Goal: Information Seeking & Learning: Compare options

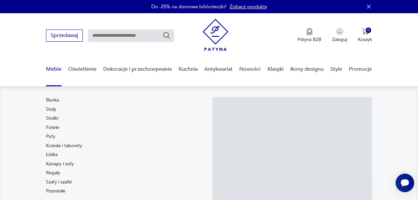
click at [55, 69] on link "Meble" at bounding box center [54, 70] width 16 height 26
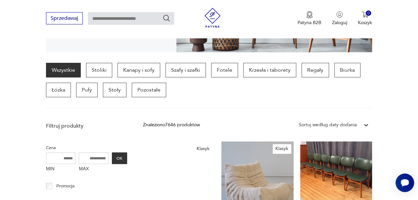
scroll to position [158, 0]
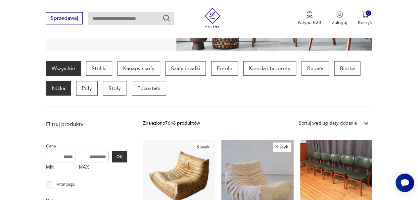
click at [55, 89] on p "Łóżka" at bounding box center [58, 88] width 25 height 15
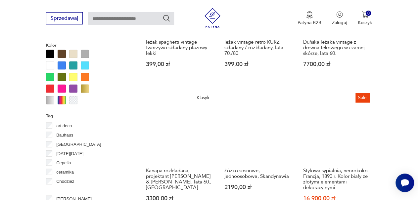
scroll to position [601, 0]
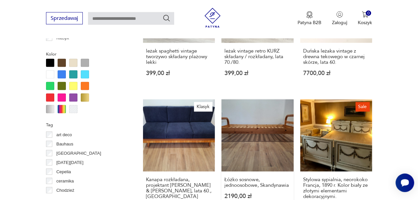
click at [251, 129] on link "Łóżko sosnowe, jednoosobowe, Skandynawia 2190,00 zł" at bounding box center [258, 165] width 72 height 131
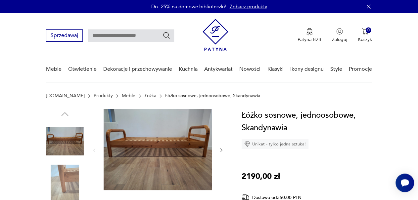
click at [67, 173] on img at bounding box center [65, 184] width 38 height 38
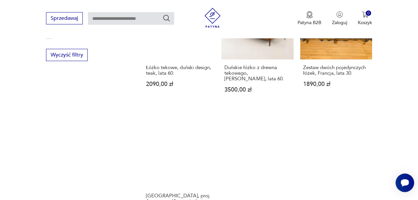
scroll to position [947, 0]
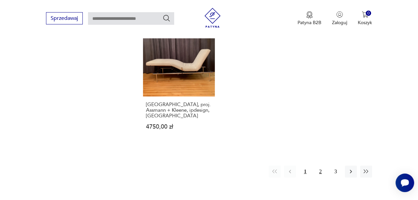
click at [322, 173] on button "2" at bounding box center [321, 172] width 12 height 12
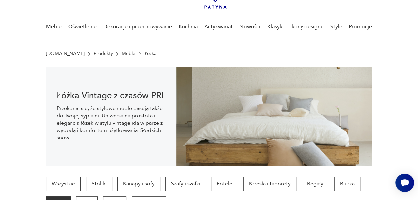
scroll to position [61, 0]
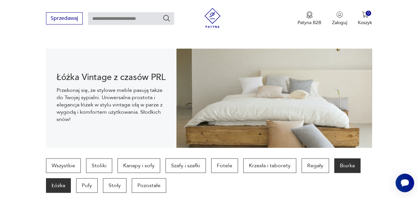
click at [344, 169] on p "Biurka" at bounding box center [348, 166] width 26 height 15
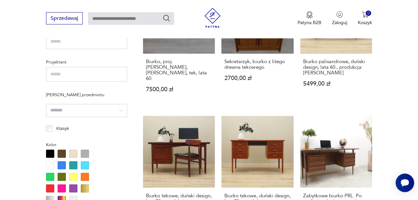
scroll to position [459, 0]
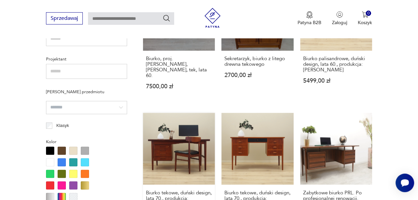
click at [162, 144] on link "Biurko tekowe, duński design, lata 70., produkcja: [PERSON_NAME] 4199,00 zł" at bounding box center [179, 172] width 72 height 118
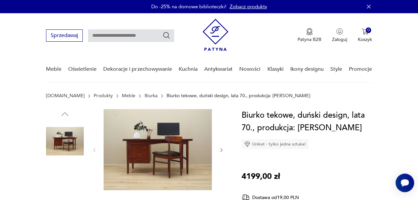
click at [55, 183] on img at bounding box center [65, 184] width 38 height 38
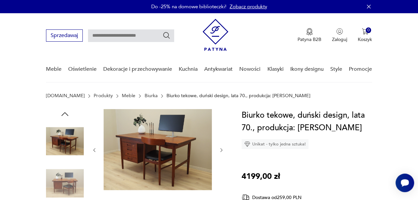
click at [153, 156] on img at bounding box center [158, 149] width 108 height 81
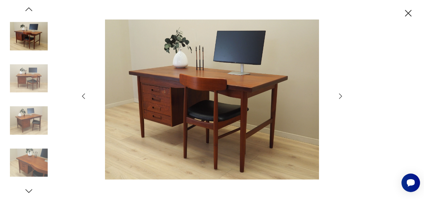
click at [27, 122] on img at bounding box center [29, 121] width 38 height 38
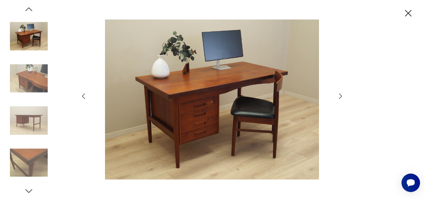
click at [199, 102] on img at bounding box center [212, 100] width 236 height 160
click at [32, 155] on img at bounding box center [29, 163] width 38 height 38
click at [26, 120] on img at bounding box center [29, 121] width 38 height 38
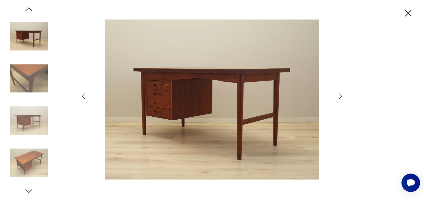
click at [188, 96] on img at bounding box center [212, 100] width 236 height 160
click at [27, 40] on img at bounding box center [29, 37] width 38 height 38
click at [25, 157] on img at bounding box center [29, 163] width 38 height 38
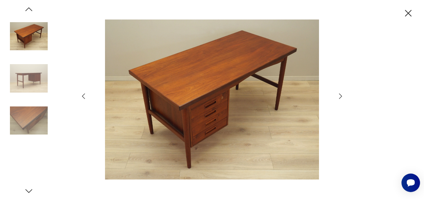
click at [31, 84] on img at bounding box center [29, 79] width 38 height 38
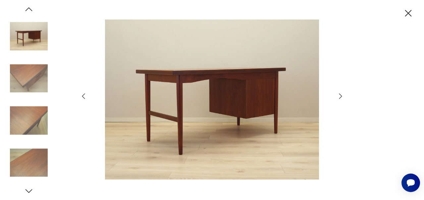
click at [209, 118] on img at bounding box center [212, 100] width 236 height 160
click at [26, 35] on img at bounding box center [29, 37] width 38 height 38
click at [28, 11] on icon "button" at bounding box center [29, 9] width 10 height 10
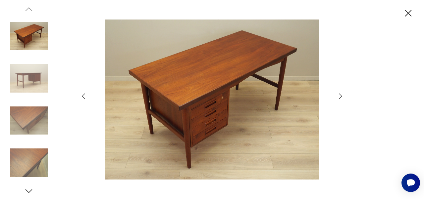
click at [28, 190] on icon "button" at bounding box center [29, 191] width 10 height 10
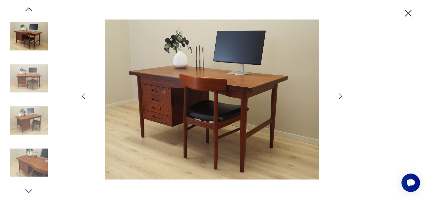
click at [28, 190] on icon "button" at bounding box center [29, 191] width 10 height 10
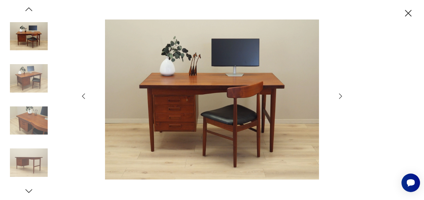
click at [28, 190] on icon "button" at bounding box center [29, 191] width 10 height 10
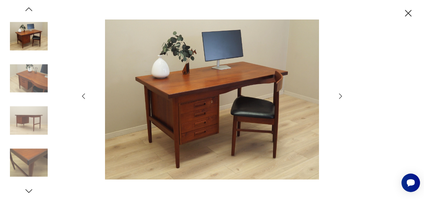
click at [28, 190] on icon "button" at bounding box center [29, 191] width 10 height 10
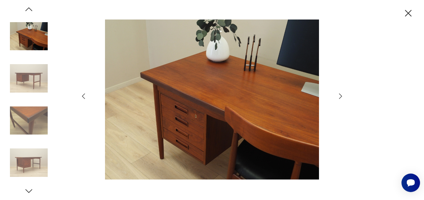
click at [28, 190] on icon "button" at bounding box center [29, 191] width 10 height 10
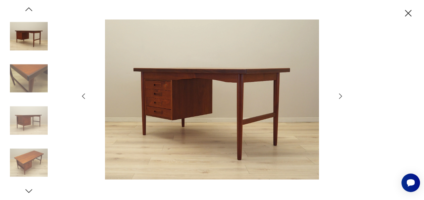
click at [28, 190] on icon "button" at bounding box center [29, 191] width 10 height 10
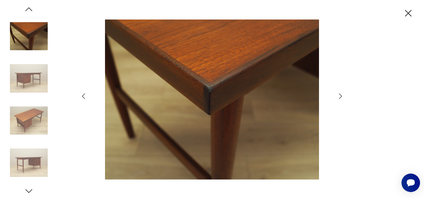
click at [28, 190] on icon "button" at bounding box center [29, 191] width 10 height 10
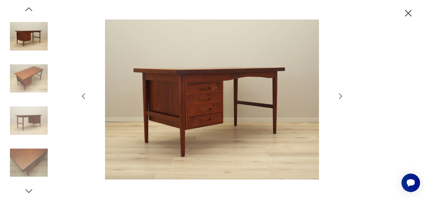
click at [28, 190] on icon "button" at bounding box center [29, 191] width 10 height 10
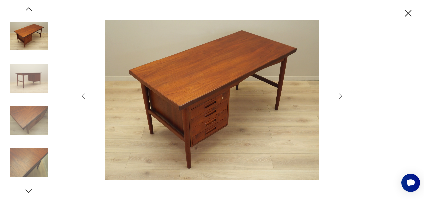
click at [28, 190] on icon "button" at bounding box center [29, 191] width 10 height 10
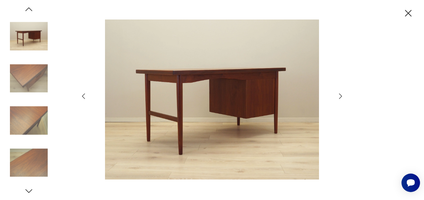
click at [28, 190] on icon "button" at bounding box center [29, 191] width 10 height 10
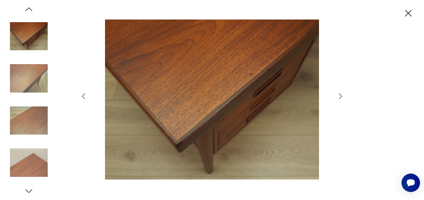
click at [28, 190] on icon "button" at bounding box center [29, 191] width 10 height 10
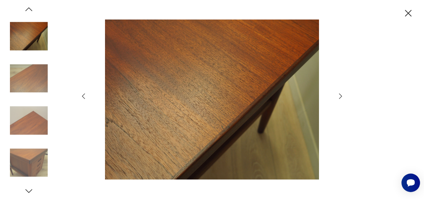
click at [28, 190] on icon "button" at bounding box center [29, 191] width 10 height 10
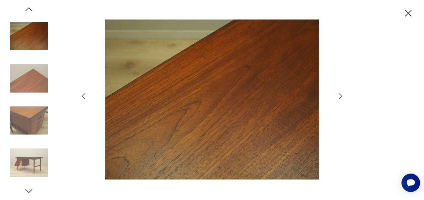
click at [29, 162] on img at bounding box center [29, 163] width 38 height 38
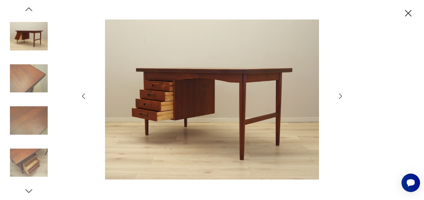
click at [29, 190] on icon "button" at bounding box center [29, 191] width 10 height 10
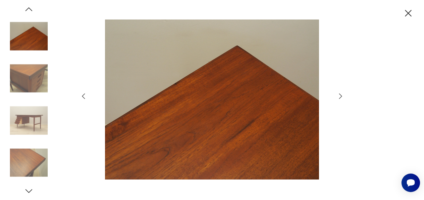
click at [68, 80] on div at bounding box center [212, 100] width 424 height 200
click at [408, 13] on icon "button" at bounding box center [408, 14] width 12 height 12
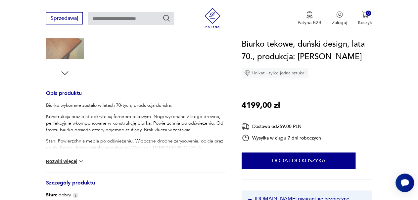
scroll to position [246, 0]
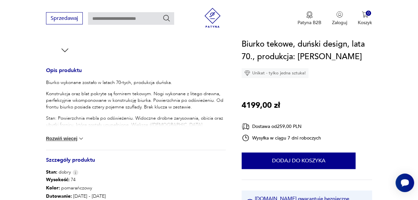
click at [83, 139] on img at bounding box center [81, 138] width 7 height 7
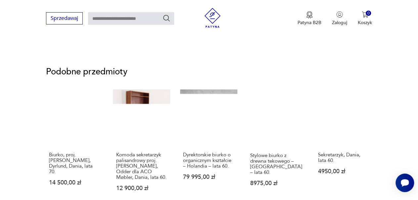
scroll to position [633, 0]
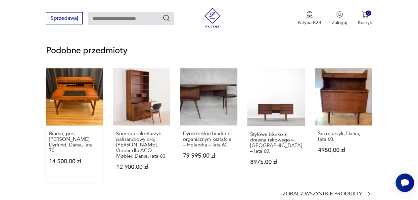
click at [67, 89] on link "Biurko, proj. [PERSON_NAME], Dyrlund, Dania, lata 70. 14 500,00 zł" at bounding box center [74, 126] width 57 height 115
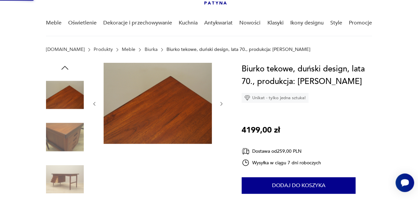
scroll to position [5, 0]
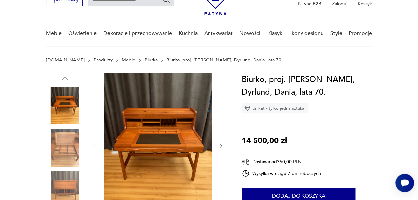
scroll to position [44, 0]
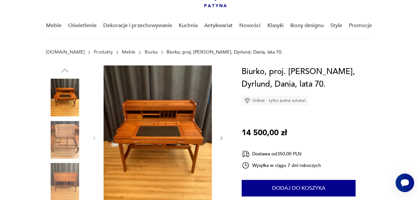
click at [61, 138] on img at bounding box center [65, 140] width 38 height 38
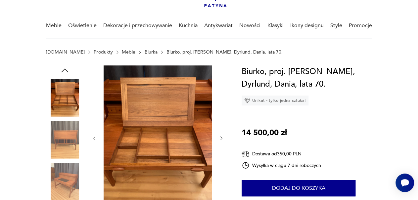
click at [66, 142] on img at bounding box center [65, 140] width 38 height 38
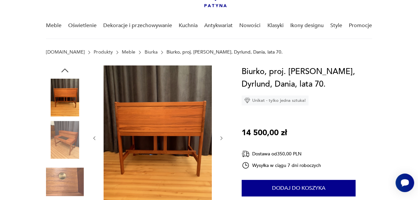
click at [57, 172] on img at bounding box center [65, 182] width 38 height 38
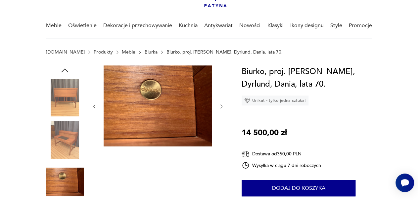
click at [60, 101] on img at bounding box center [65, 98] width 38 height 38
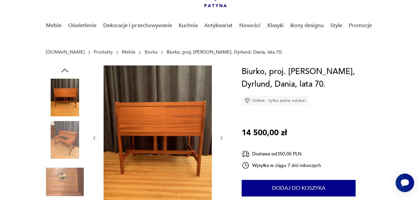
click at [65, 132] on img at bounding box center [65, 140] width 38 height 38
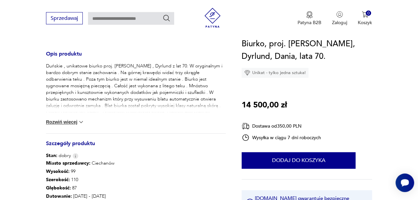
scroll to position [300, 0]
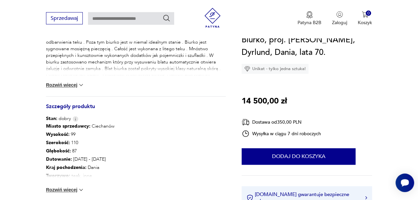
click at [84, 191] on img at bounding box center [81, 190] width 7 height 7
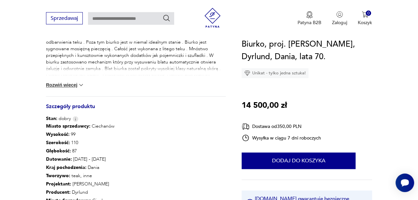
scroll to position [0, 0]
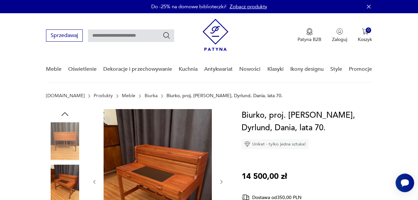
click at [153, 171] on img at bounding box center [158, 181] width 108 height 144
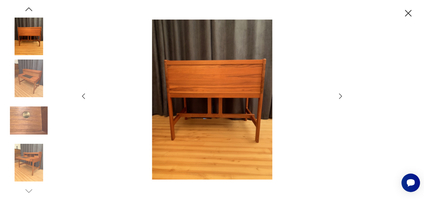
click at [26, 36] on img at bounding box center [29, 37] width 38 height 38
click at [34, 76] on img at bounding box center [29, 79] width 38 height 38
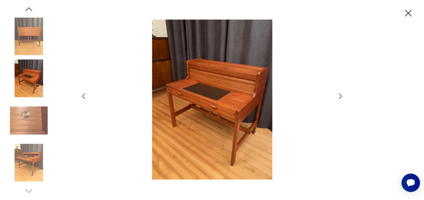
click at [28, 154] on img at bounding box center [29, 163] width 38 height 38
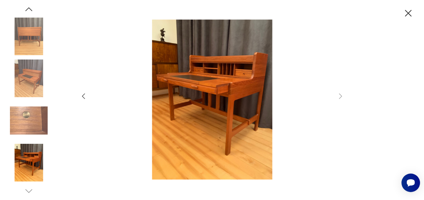
click at [408, 16] on icon "button" at bounding box center [408, 14] width 12 height 12
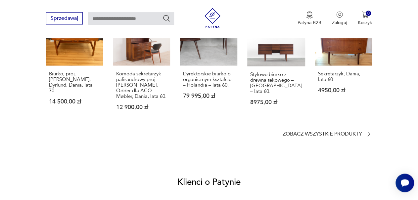
scroll to position [578, 0]
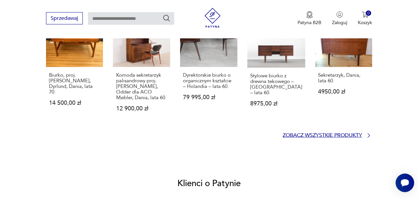
click at [342, 137] on p "Zobacz wszystkie produkty" at bounding box center [322, 135] width 79 height 4
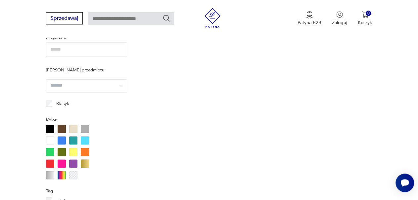
scroll to position [65, 0]
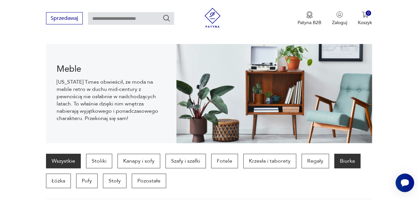
click at [339, 161] on p "Biurka" at bounding box center [348, 161] width 26 height 15
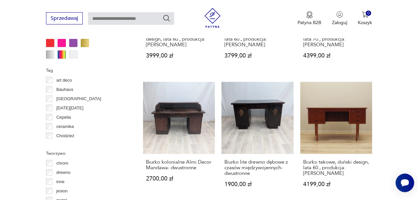
scroll to position [607, 0]
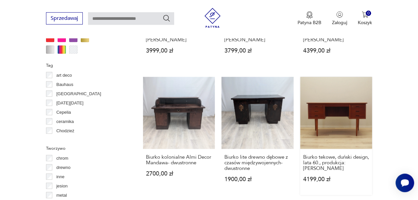
click at [330, 124] on link "Biurko tekowe, duński design, lata 60., produkcja: [PERSON_NAME] 4199,00 zł" at bounding box center [336, 136] width 72 height 118
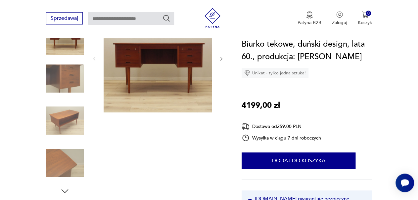
scroll to position [149, 0]
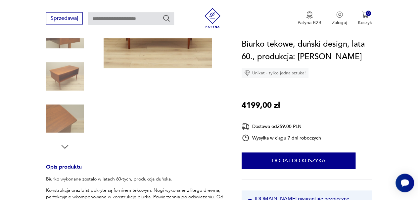
click at [59, 82] on img at bounding box center [65, 77] width 38 height 38
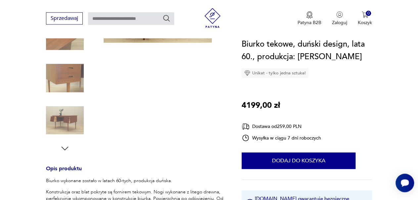
scroll to position [136, 0]
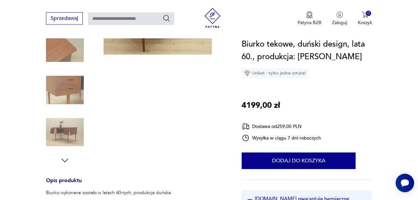
click at [65, 131] on img at bounding box center [65, 133] width 38 height 38
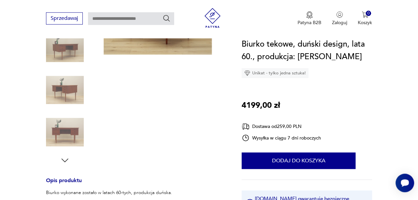
click at [65, 94] on img at bounding box center [65, 90] width 38 height 38
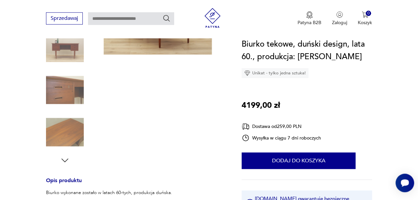
click at [67, 53] on img at bounding box center [65, 48] width 38 height 38
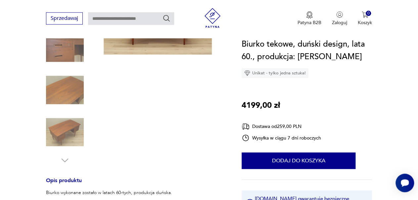
click at [66, 133] on img at bounding box center [65, 133] width 38 height 38
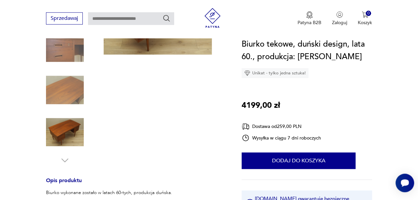
click at [65, 124] on img at bounding box center [65, 133] width 38 height 38
click at [57, 55] on img at bounding box center [65, 48] width 38 height 38
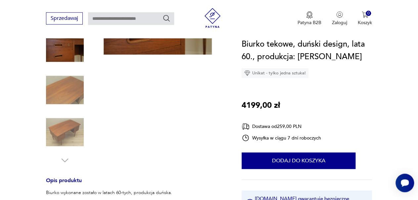
click at [64, 91] on img at bounding box center [65, 90] width 38 height 38
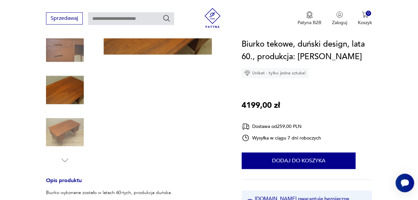
click at [67, 52] on img at bounding box center [65, 48] width 38 height 38
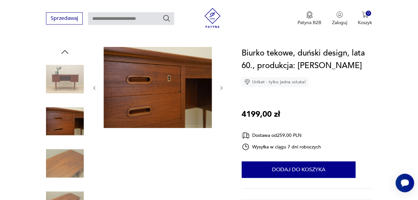
scroll to position [57, 0]
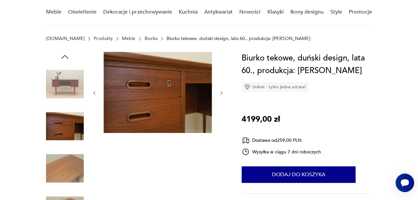
click at [64, 83] on img at bounding box center [65, 84] width 38 height 38
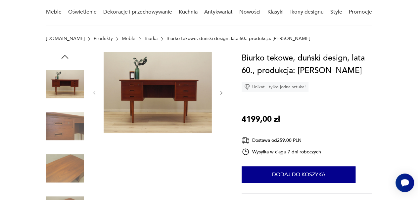
click at [65, 128] on img at bounding box center [65, 127] width 38 height 38
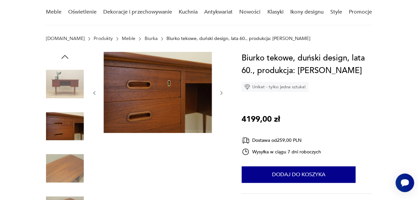
click at [59, 168] on img at bounding box center [65, 169] width 38 height 38
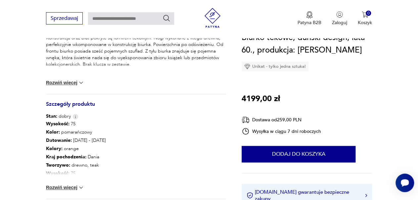
scroll to position [305, 0]
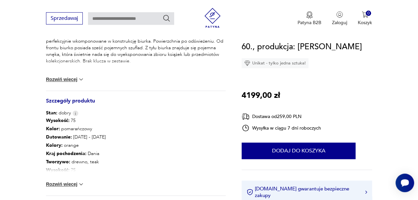
click at [83, 182] on img at bounding box center [81, 184] width 7 height 7
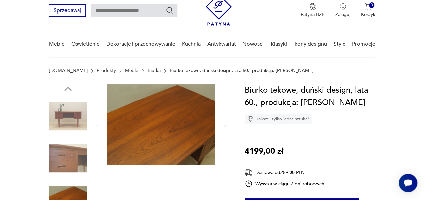
scroll to position [33, 0]
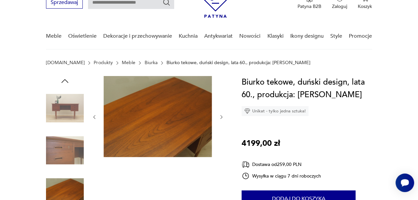
click at [62, 112] on img at bounding box center [65, 108] width 38 height 38
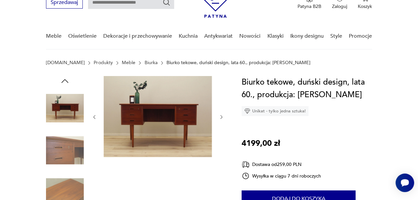
click at [164, 126] on img at bounding box center [158, 116] width 108 height 81
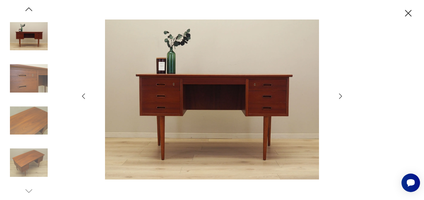
click at [24, 83] on img at bounding box center [29, 79] width 38 height 38
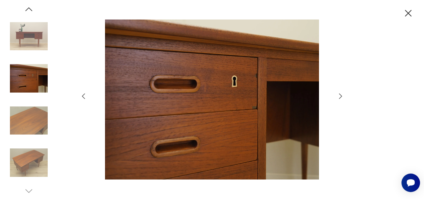
click at [340, 98] on icon "button" at bounding box center [340, 95] width 3 height 5
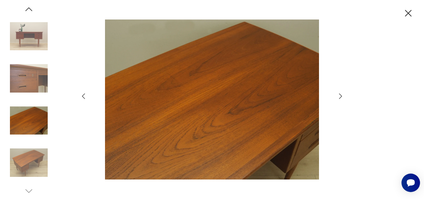
click at [340, 98] on icon "button" at bounding box center [340, 95] width 3 height 5
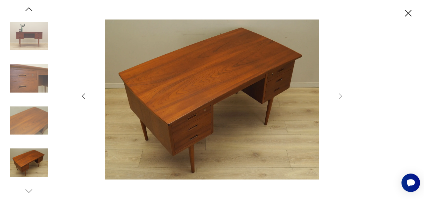
click at [24, 151] on img at bounding box center [29, 163] width 38 height 38
click at [28, 9] on icon "button" at bounding box center [29, 9] width 10 height 10
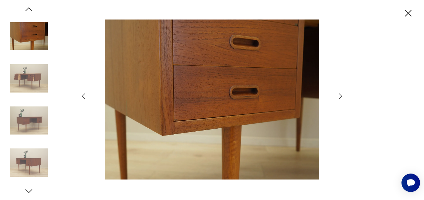
click at [28, 9] on icon "button" at bounding box center [29, 9] width 10 height 10
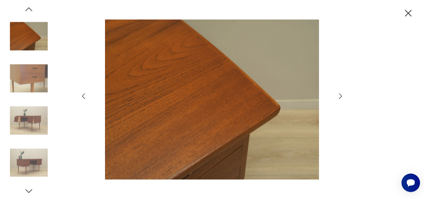
click at [24, 164] on img at bounding box center [29, 163] width 38 height 38
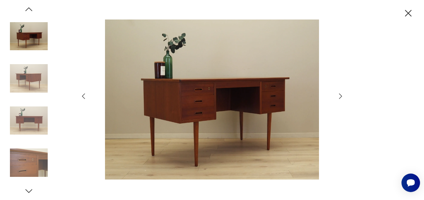
click at [27, 9] on icon "button" at bounding box center [29, 9] width 7 height 4
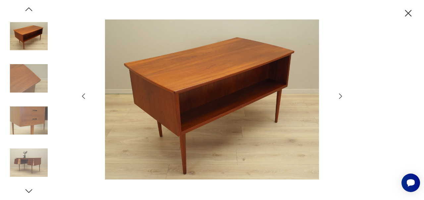
click at [27, 9] on icon "button" at bounding box center [29, 9] width 7 height 4
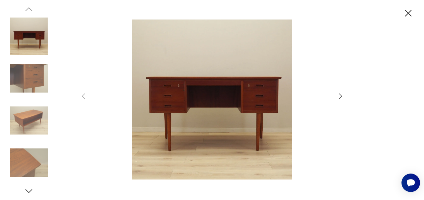
click at [31, 120] on img at bounding box center [29, 121] width 38 height 38
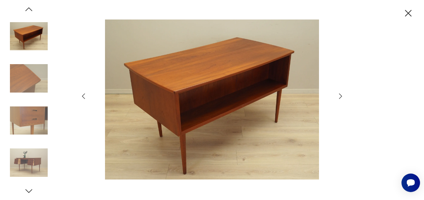
click at [340, 99] on icon "button" at bounding box center [341, 96] width 8 height 8
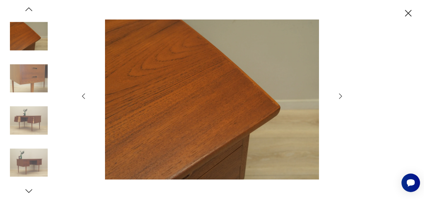
click at [340, 99] on icon "button" at bounding box center [341, 96] width 8 height 8
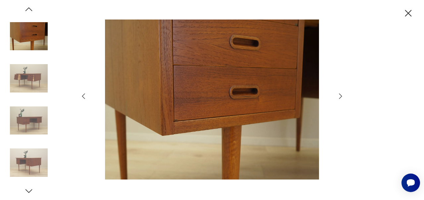
click at [340, 99] on icon "button" at bounding box center [341, 96] width 8 height 8
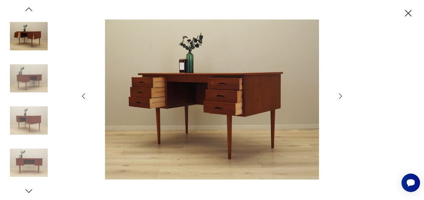
click at [340, 99] on icon "button" at bounding box center [341, 96] width 8 height 8
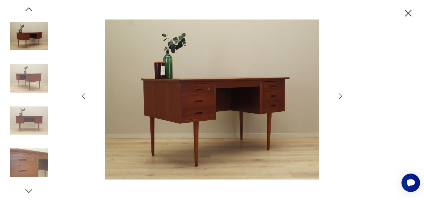
click at [340, 99] on icon "button" at bounding box center [341, 96] width 8 height 8
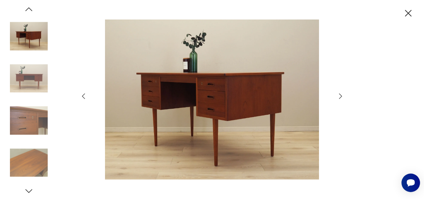
click at [340, 99] on icon "button" at bounding box center [341, 96] width 8 height 8
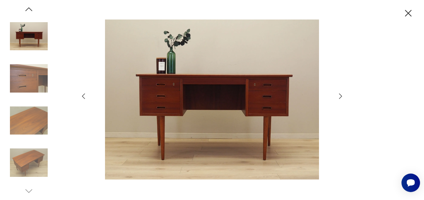
click at [340, 99] on icon "button" at bounding box center [341, 96] width 8 height 8
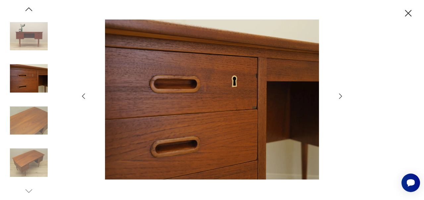
click at [340, 99] on icon "button" at bounding box center [341, 96] width 8 height 8
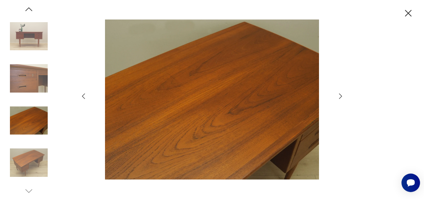
click at [340, 99] on icon "button" at bounding box center [341, 96] width 8 height 8
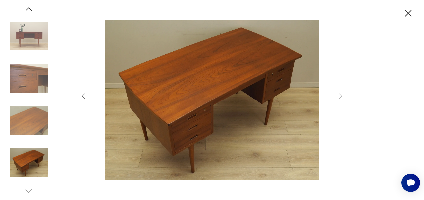
click at [86, 96] on icon "button" at bounding box center [83, 96] width 8 height 8
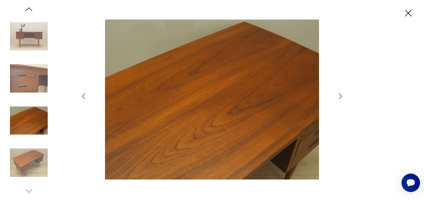
click at [86, 96] on icon "button" at bounding box center [83, 96] width 8 height 8
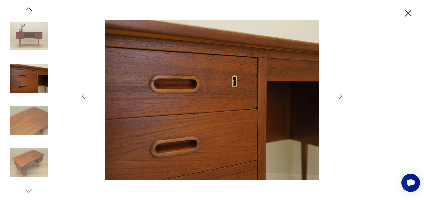
click at [86, 96] on icon "button" at bounding box center [83, 96] width 8 height 8
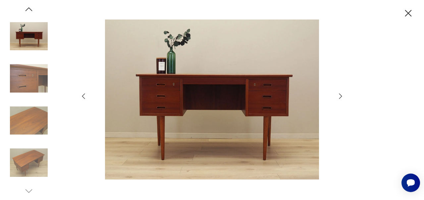
click at [86, 96] on icon "button" at bounding box center [83, 96] width 8 height 8
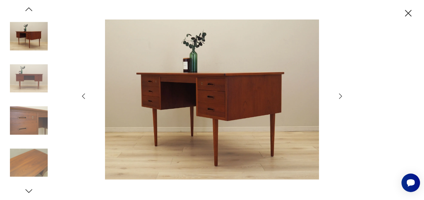
click at [86, 96] on icon "button" at bounding box center [83, 96] width 8 height 8
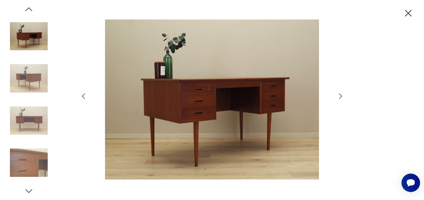
click at [86, 96] on icon "button" at bounding box center [83, 96] width 8 height 8
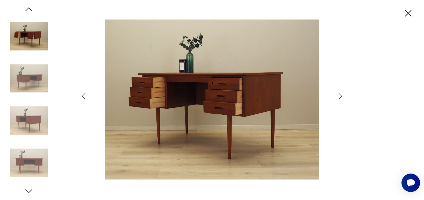
click at [86, 96] on icon "button" at bounding box center [83, 96] width 8 height 8
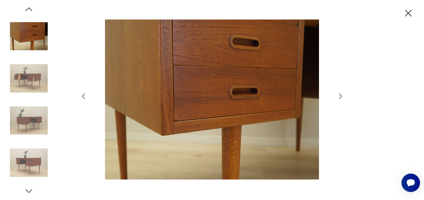
click at [86, 96] on icon "button" at bounding box center [83, 96] width 8 height 8
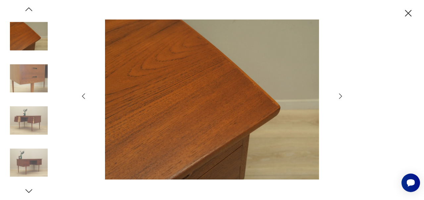
click at [86, 96] on icon "button" at bounding box center [83, 96] width 8 height 8
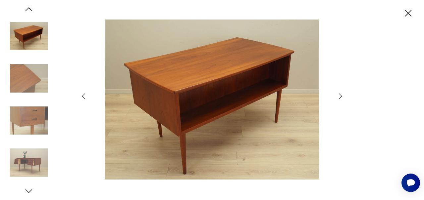
click at [86, 96] on icon "button" at bounding box center [83, 96] width 8 height 8
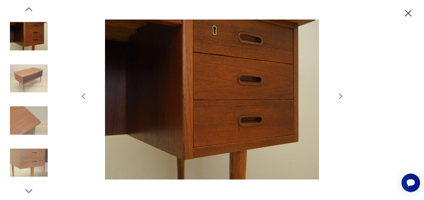
click at [86, 96] on icon "button" at bounding box center [83, 96] width 8 height 8
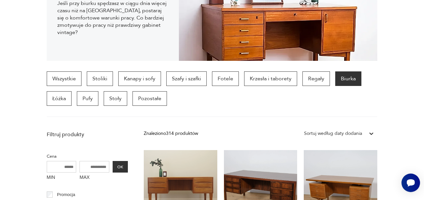
scroll to position [1306, 0]
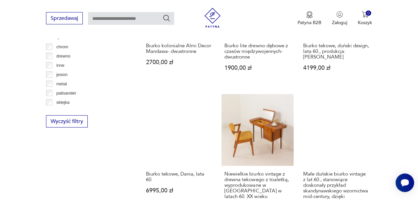
scroll to position [717, 0]
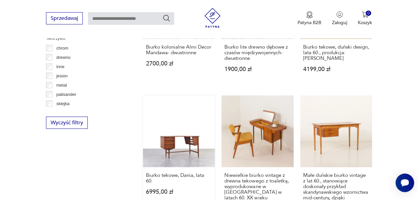
click at [177, 145] on link "Biurko tekowe, Dania, lata 60. 6995,00 zł" at bounding box center [179, 166] width 72 height 140
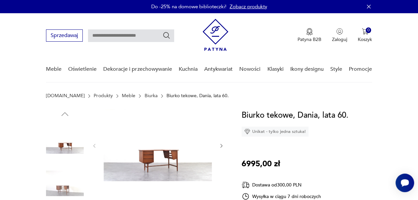
click at [154, 165] on img at bounding box center [158, 145] width 108 height 72
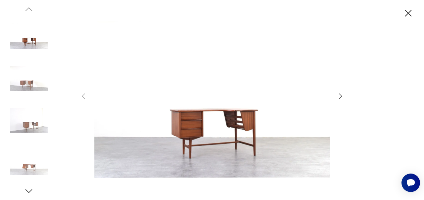
click at [20, 126] on img at bounding box center [29, 121] width 38 height 38
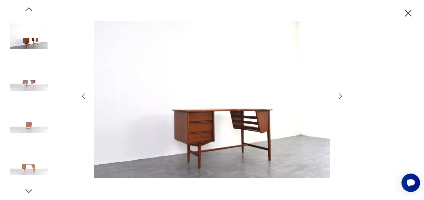
click at [28, 86] on img at bounding box center [29, 79] width 38 height 38
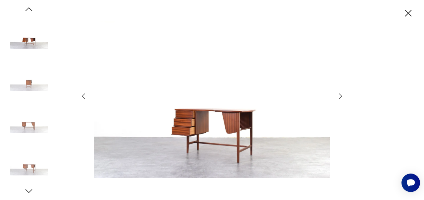
click at [33, 167] on img at bounding box center [29, 163] width 38 height 38
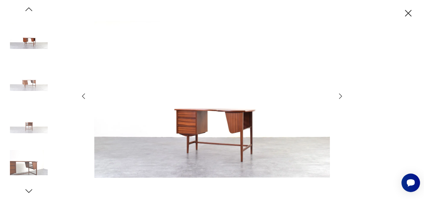
click at [31, 167] on img at bounding box center [29, 163] width 38 height 38
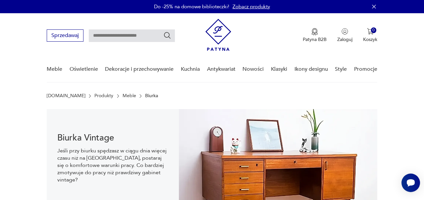
scroll to position [545, 0]
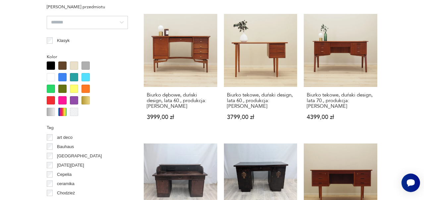
click at [415, 92] on section "Filtruj produkty Cena MIN MAX OK Promocja Datowanie OK Kraj pochodzenia Dania (…" at bounding box center [212, 169] width 424 height 876
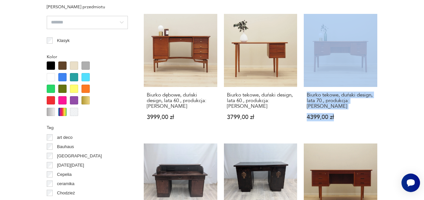
drag, startPoint x: 423, startPoint y: 108, endPoint x: 423, endPoint y: 67, distance: 41.1
click at [418, 67] on section "Filtruj produkty Cena MIN MAX OK Promocja Datowanie OK Kraj pochodzenia Dania (…" at bounding box center [212, 169] width 424 height 876
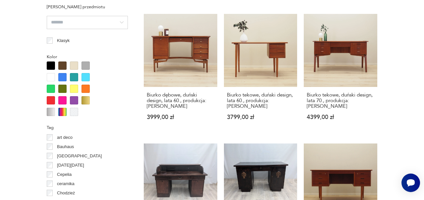
click at [406, 79] on section "Filtruj produkty Cena MIN MAX OK Promocja Datowanie OK Kraj pochodzenia Dania (…" at bounding box center [212, 169] width 424 height 876
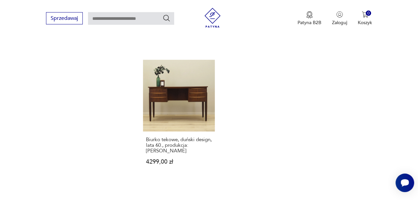
scroll to position [934, 0]
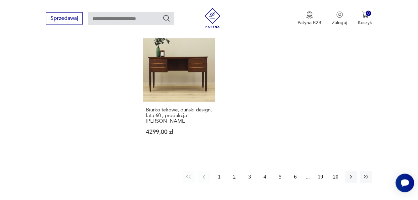
click at [235, 177] on button "2" at bounding box center [235, 177] width 12 height 12
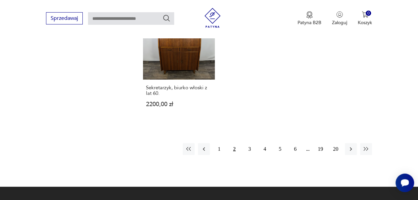
scroll to position [963, 0]
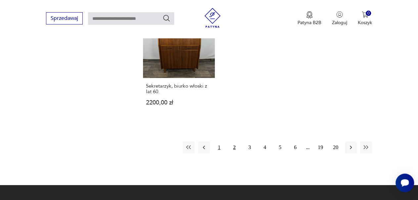
click at [219, 142] on button "1" at bounding box center [219, 148] width 12 height 12
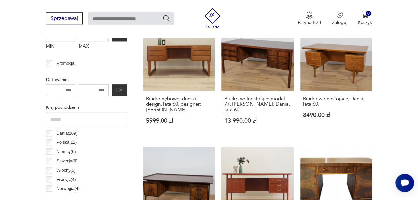
scroll to position [281, 0]
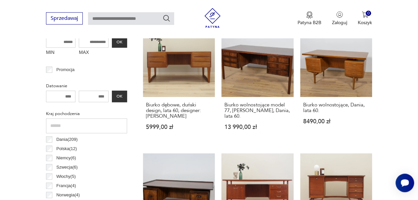
scroll to position [311, 0]
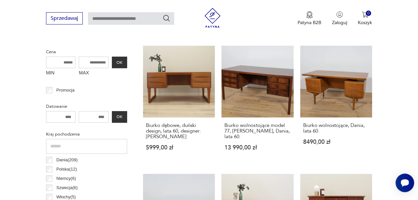
click at [50, 131] on p "Kraj pochodzenia" at bounding box center [86, 134] width 81 height 7
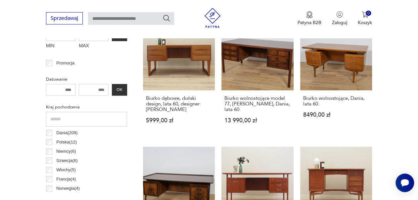
scroll to position [309, 0]
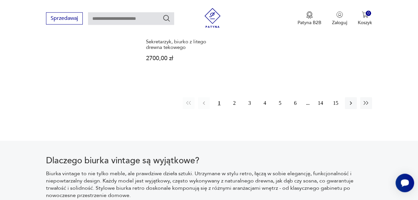
scroll to position [1015, 0]
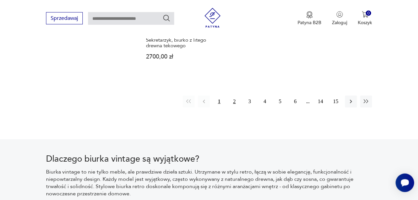
click at [236, 96] on button "2" at bounding box center [235, 102] width 12 height 12
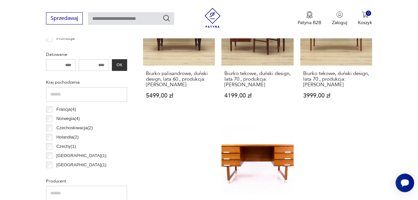
scroll to position [200, 0]
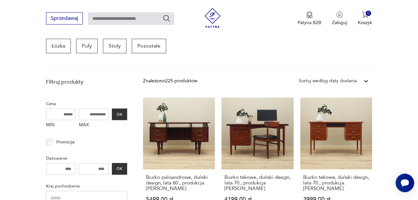
click at [92, 113] on input "MAX" at bounding box center [94, 115] width 30 height 12
drag, startPoint x: 85, startPoint y: 115, endPoint x: 127, endPoint y: 112, distance: 41.5
click at [109, 114] on input "MAX" at bounding box center [94, 115] width 30 height 12
type input "****"
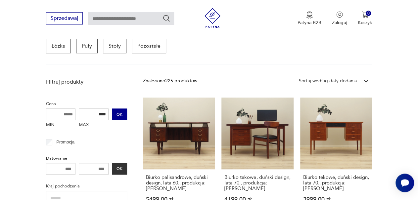
click at [124, 113] on button "OK" at bounding box center [119, 115] width 15 height 12
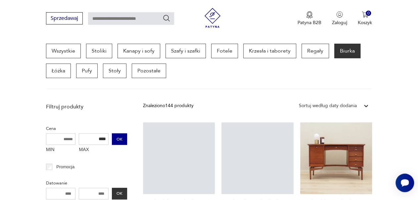
scroll to position [304, 0]
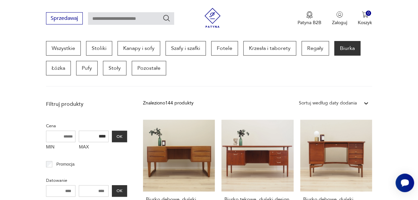
scroll to position [176, 0]
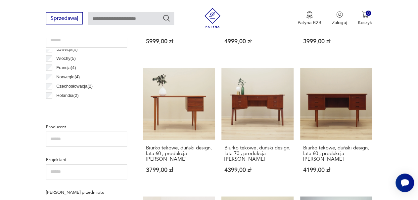
scroll to position [8, 0]
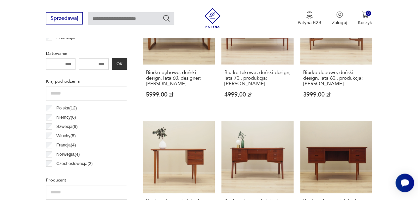
scroll to position [176, 0]
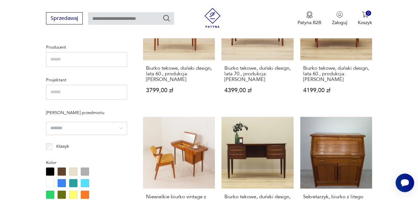
scroll to position [356, 0]
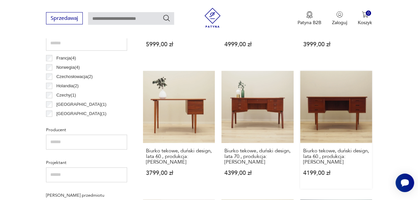
click at [335, 113] on link "Biurko tekowe, duński design, lata 60., produkcja: [PERSON_NAME] 4199,00 zł" at bounding box center [336, 130] width 72 height 118
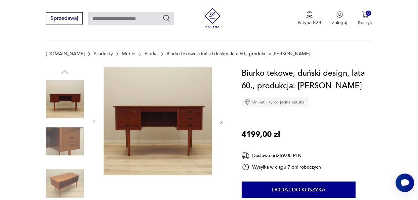
scroll to position [110, 0]
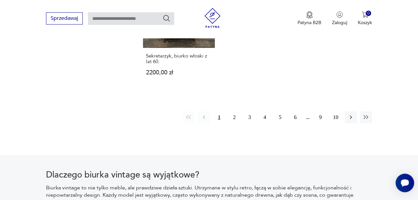
scroll to position [983, 0]
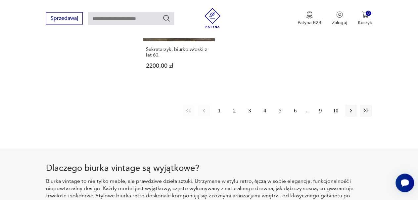
click at [234, 105] on button "2" at bounding box center [235, 111] width 12 height 12
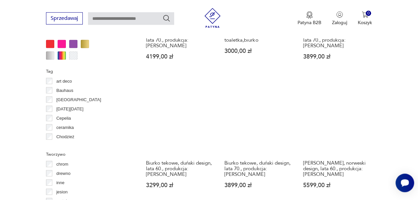
scroll to position [603, 0]
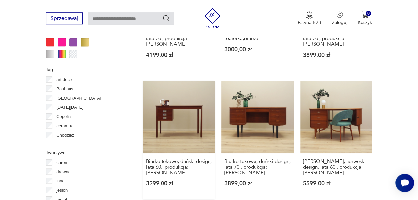
click at [171, 125] on link "Biurko tekowe, duński design, lata 60., produkcja: Dania 3299,00 zł" at bounding box center [179, 140] width 72 height 118
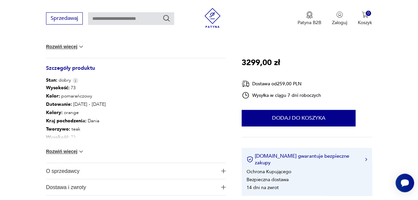
scroll to position [351, 0]
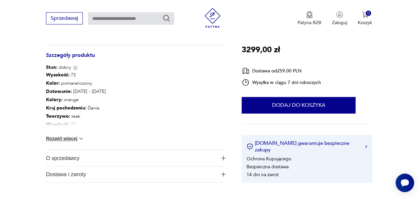
click at [83, 137] on img at bounding box center [81, 138] width 7 height 7
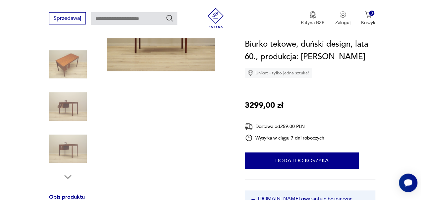
scroll to position [116, 0]
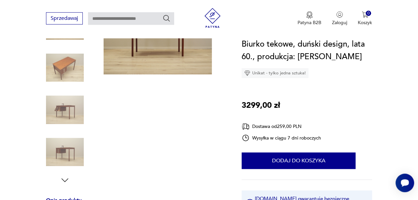
click at [59, 80] on img at bounding box center [65, 68] width 38 height 38
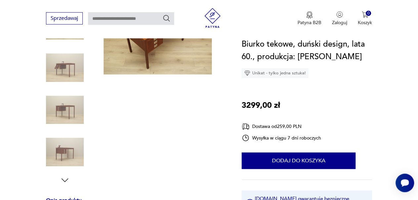
click at [155, 50] on img at bounding box center [158, 33] width 108 height 81
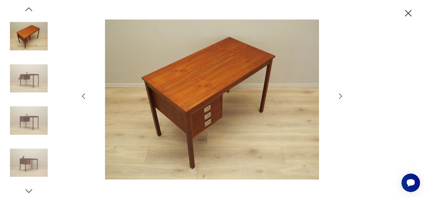
click at [341, 98] on icon "button" at bounding box center [341, 96] width 8 height 8
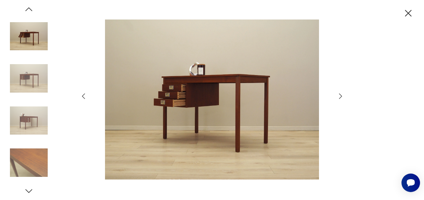
click at [341, 98] on icon "button" at bounding box center [341, 96] width 8 height 8
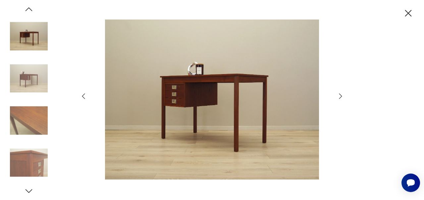
click at [341, 98] on icon "button" at bounding box center [341, 96] width 8 height 8
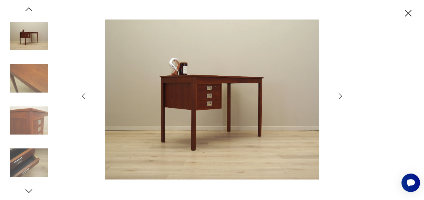
click at [341, 98] on icon "button" at bounding box center [341, 96] width 8 height 8
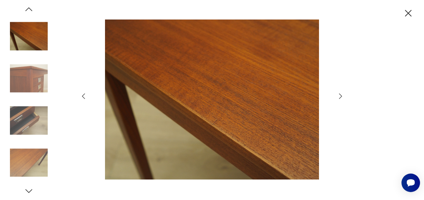
click at [341, 98] on icon "button" at bounding box center [341, 96] width 8 height 8
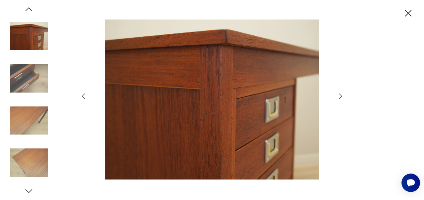
click at [341, 98] on icon "button" at bounding box center [341, 96] width 8 height 8
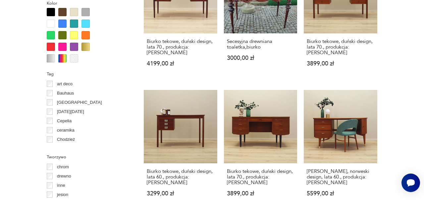
scroll to position [598, 0]
click at [418, 86] on section "Filtruj produkty Cena MIN MAX **** OK Promocja Datowanie OK Kraj pochodzenia Da…" at bounding box center [212, 108] width 424 height 860
click at [180, 124] on link "Biurko tekowe, duński design, lata 60., produkcja: Dania 3299,00 zł" at bounding box center [181, 150] width 74 height 120
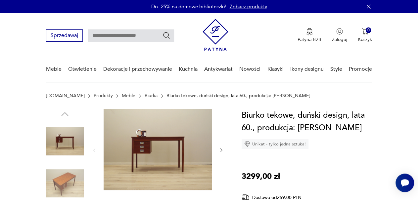
click at [173, 139] on img at bounding box center [158, 149] width 108 height 81
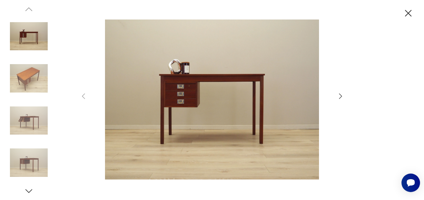
click at [340, 98] on icon "button" at bounding box center [340, 95] width 3 height 5
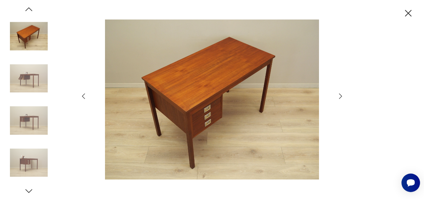
click at [340, 98] on icon "button" at bounding box center [340, 95] width 3 height 5
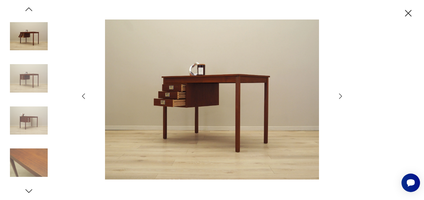
click at [340, 98] on icon "button" at bounding box center [340, 95] width 3 height 5
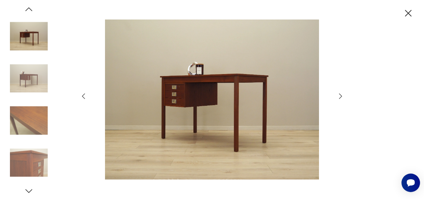
click at [340, 98] on icon "button" at bounding box center [340, 95] width 3 height 5
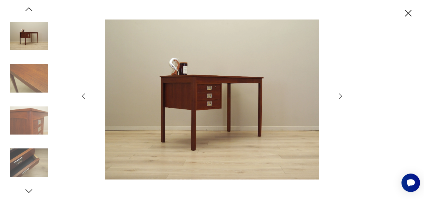
click at [340, 98] on icon "button" at bounding box center [340, 95] width 3 height 5
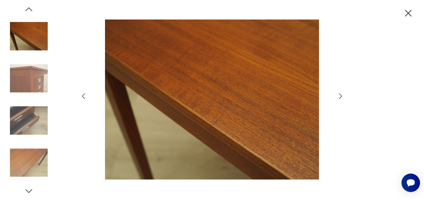
click at [340, 98] on icon "button" at bounding box center [340, 95] width 3 height 5
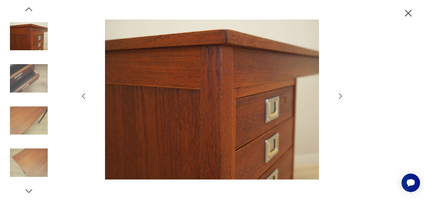
click at [340, 98] on icon "button" at bounding box center [340, 95] width 3 height 5
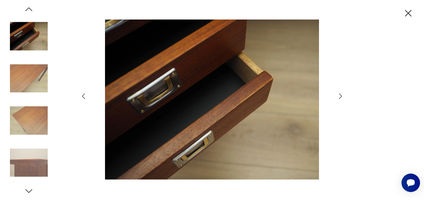
click at [340, 98] on icon "button" at bounding box center [340, 95] width 3 height 5
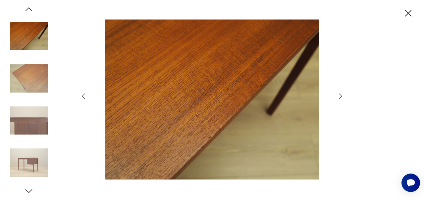
click at [408, 16] on icon "button" at bounding box center [408, 14] width 12 height 12
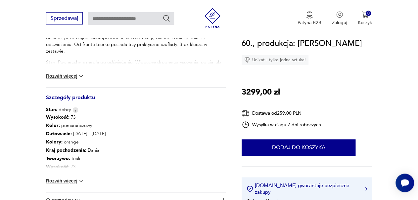
scroll to position [327, 0]
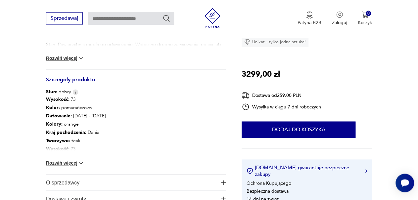
click at [84, 160] on img at bounding box center [81, 163] width 7 height 7
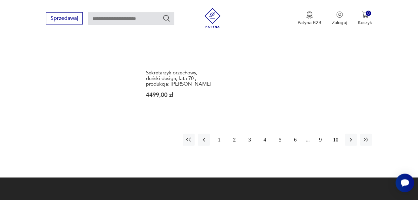
scroll to position [953, 0]
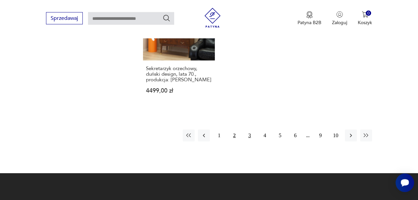
click at [249, 135] on button "3" at bounding box center [250, 136] width 12 height 12
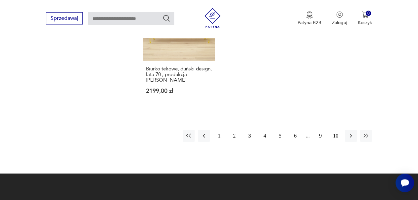
scroll to position [994, 0]
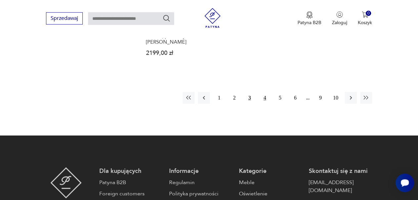
click at [267, 99] on button "4" at bounding box center [265, 98] width 12 height 12
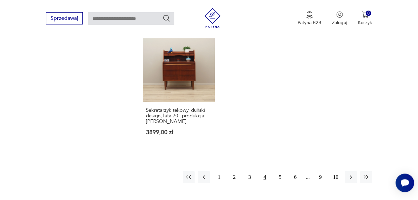
scroll to position [929, 0]
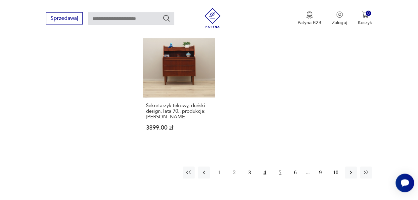
click at [281, 167] on button "5" at bounding box center [280, 173] width 12 height 12
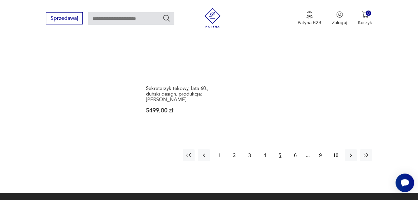
scroll to position [956, 0]
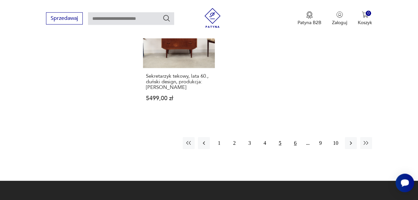
click at [295, 137] on button "6" at bounding box center [295, 143] width 12 height 12
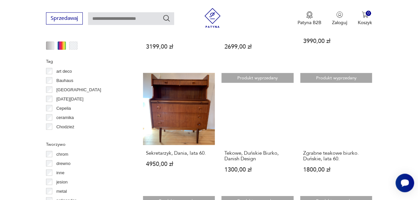
scroll to position [602, 0]
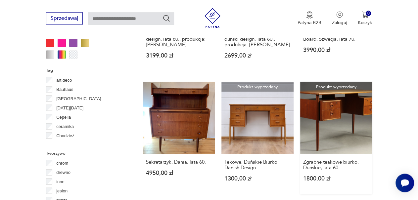
click at [342, 117] on link "Produkt wyprzedany Zgrabne teakowe biurko. Duńskie, lata 60. 1800,00 zł" at bounding box center [336, 138] width 72 height 112
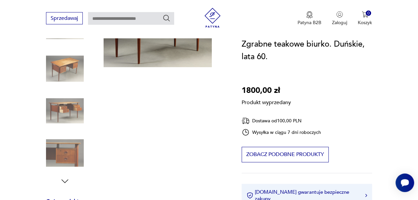
scroll to position [113, 0]
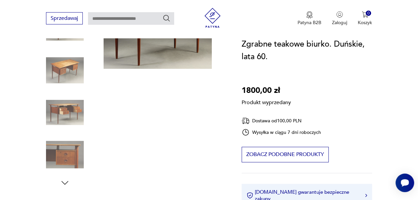
click at [67, 114] on div "Produkt wyprzedany Opis produktu Zgrabne teakowe biurko z lat 60. Oryginalny du…" at bounding box center [136, 202] width 180 height 412
click at [53, 157] on div "Produkt wyprzedany Opis produktu Zgrabne teakowe biurko z lat 60. Oryginalny du…" at bounding box center [136, 202] width 180 height 412
click at [153, 60] on div "Produkt wyprzedany Opis produktu Zgrabne teakowe biurko z lat 60. Oryginalny du…" at bounding box center [136, 202] width 180 height 412
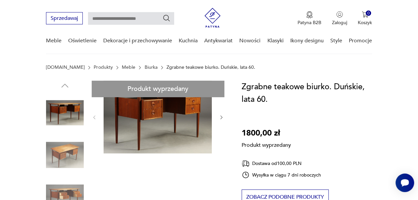
scroll to position [147, 0]
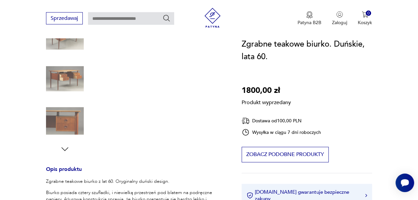
click at [65, 148] on div "Produkt wyprzedany Opis produktu Zgrabne teakowe biurko z lat 60. Oryginalny du…" at bounding box center [136, 168] width 180 height 412
click at [71, 102] on div "Produkt wyprzedany Opis produktu Zgrabne teakowe biurko z lat 60. Oryginalny du…" at bounding box center [136, 168] width 180 height 412
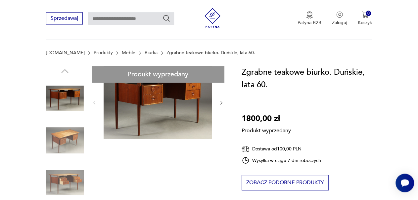
scroll to position [30, 0]
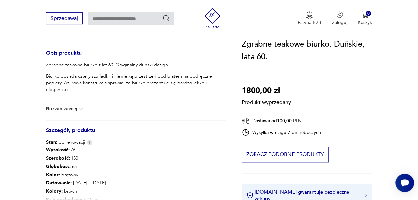
scroll to position [292, 0]
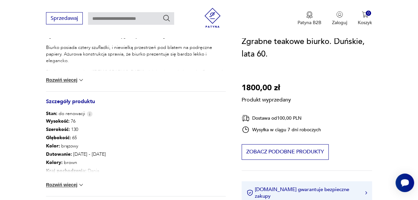
click at [83, 82] on img at bounding box center [81, 80] width 7 height 7
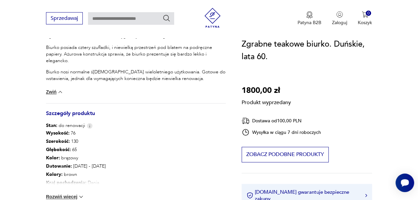
click at [82, 196] on img at bounding box center [81, 197] width 7 height 7
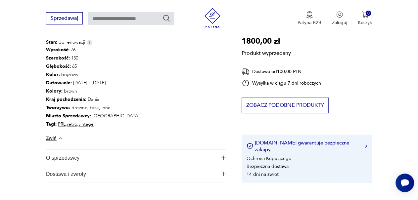
scroll to position [356, 0]
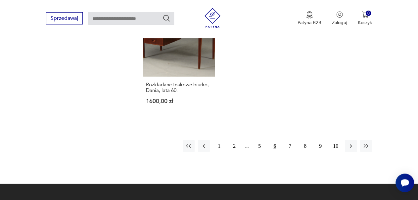
scroll to position [955, 0]
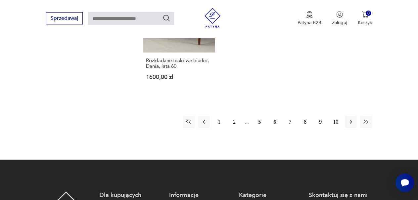
click at [288, 125] on button "7" at bounding box center [290, 122] width 12 height 12
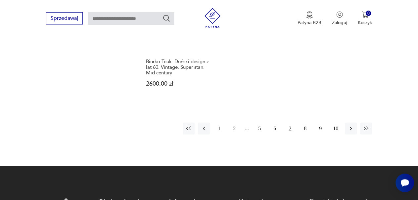
scroll to position [966, 0]
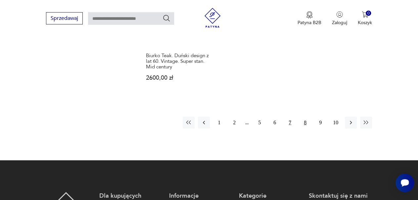
click at [303, 117] on button "8" at bounding box center [305, 123] width 12 height 12
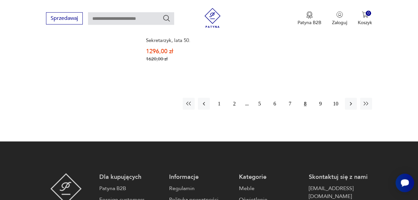
scroll to position [941, 0]
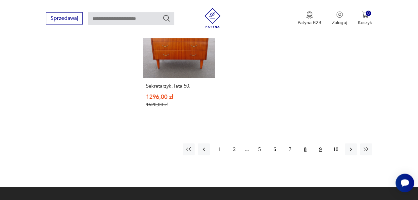
click at [322, 147] on button "9" at bounding box center [321, 150] width 12 height 12
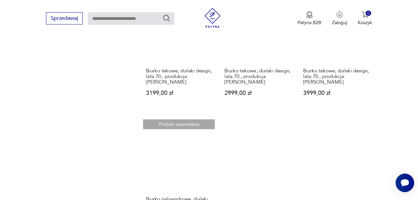
scroll to position [936, 0]
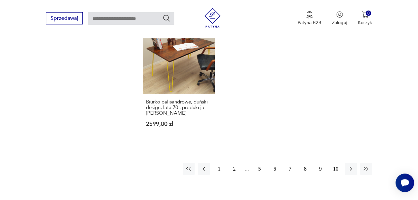
click at [338, 163] on button "10" at bounding box center [336, 169] width 12 height 12
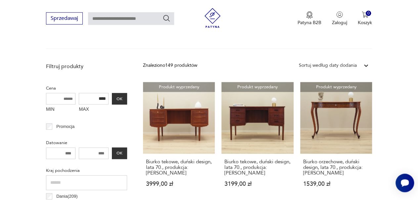
scroll to position [219, 0]
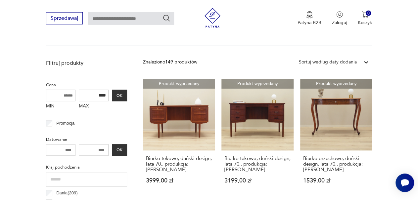
click at [62, 93] on input "MIN" at bounding box center [61, 96] width 30 height 12
type input "****"
drag, startPoint x: 90, startPoint y: 97, endPoint x: 122, endPoint y: 96, distance: 31.8
click at [109, 96] on input "****" at bounding box center [94, 96] width 30 height 12
click at [120, 96] on button "OK" at bounding box center [119, 96] width 15 height 12
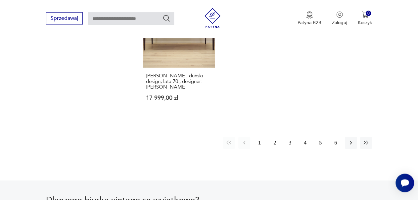
scroll to position [982, 0]
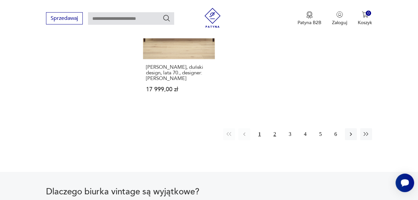
click at [274, 129] on button "2" at bounding box center [275, 135] width 12 height 12
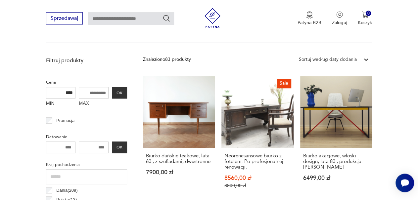
scroll to position [228, 0]
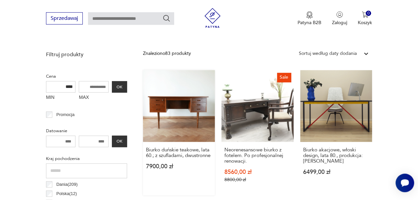
click at [171, 121] on link "Biurko duńskie teakowe, lata 60.; z szufladami, dwustronne 7900,00 zł" at bounding box center [179, 133] width 72 height 126
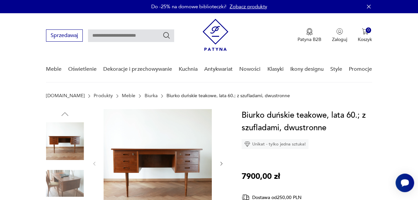
click at [221, 164] on icon "button" at bounding box center [221, 163] width 5 height 5
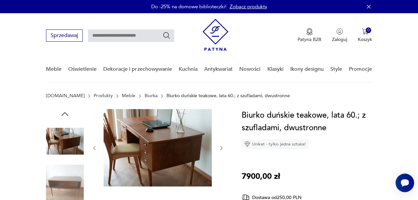
click at [221, 164] on div at bounding box center [158, 148] width 132 height 79
click at [73, 182] on img at bounding box center [65, 184] width 38 height 38
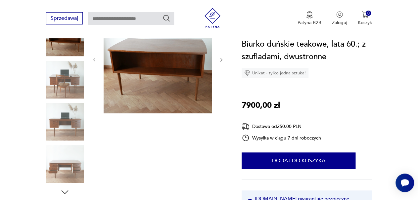
scroll to position [111, 0]
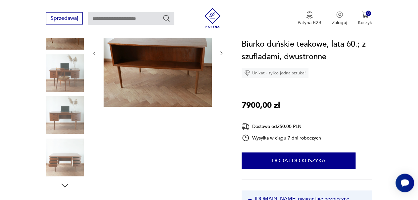
click at [60, 117] on img at bounding box center [65, 115] width 38 height 38
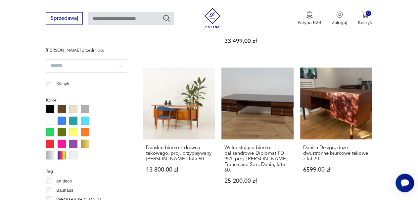
scroll to position [496, 0]
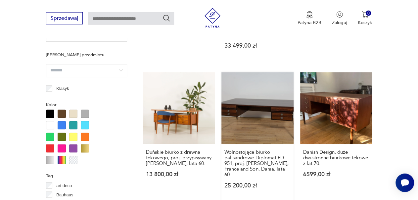
click at [252, 120] on link "Wolnostojące biurko palisandrowe Diplomat FD 951, proj. Finn Juhl, France and S…" at bounding box center [258, 137] width 72 height 129
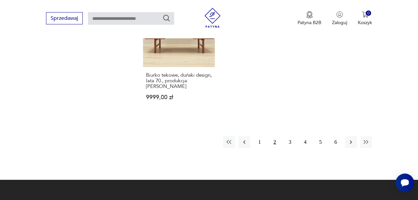
scroll to position [980, 0]
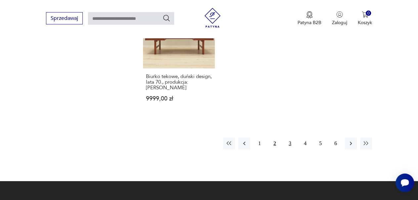
click at [292, 138] on button "3" at bounding box center [290, 144] width 12 height 12
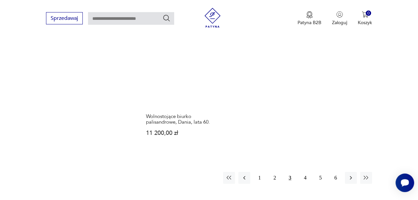
scroll to position [952, 0]
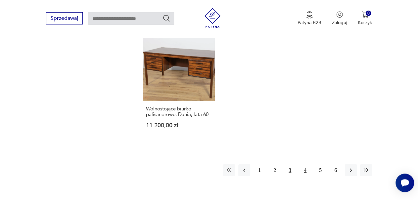
click at [304, 165] on button "4" at bounding box center [305, 171] width 12 height 12
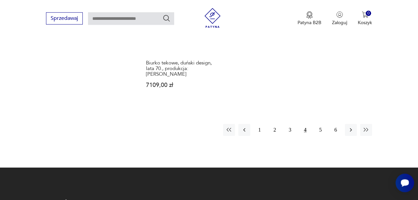
scroll to position [987, 0]
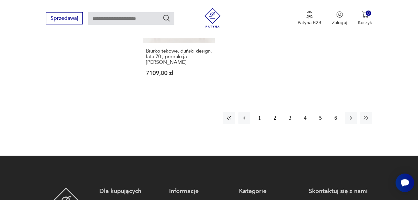
click at [321, 112] on button "5" at bounding box center [321, 118] width 12 height 12
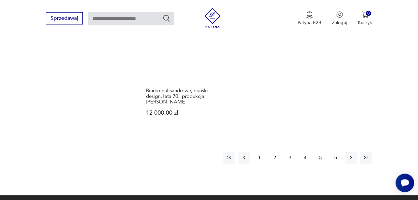
scroll to position [992, 0]
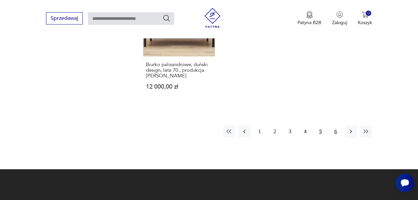
click at [337, 126] on button "6" at bounding box center [336, 132] width 12 height 12
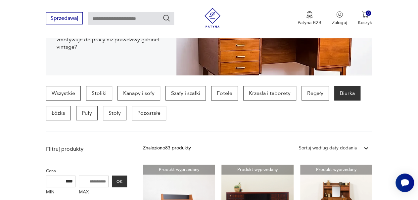
scroll to position [132, 0]
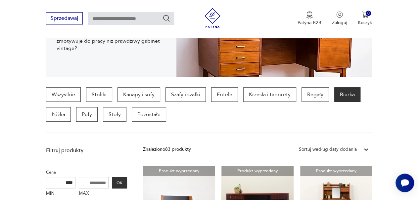
drag, startPoint x: 68, startPoint y: 182, endPoint x: 72, endPoint y: 183, distance: 4.7
click at [72, 183] on input "****" at bounding box center [61, 183] width 30 height 12
click at [118, 184] on button "OK" at bounding box center [119, 183] width 15 height 12
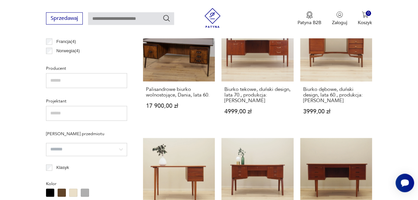
scroll to position [433, 0]
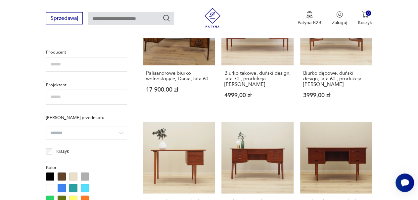
drag, startPoint x: 422, startPoint y: 196, endPoint x: 212, endPoint y: 91, distance: 234.9
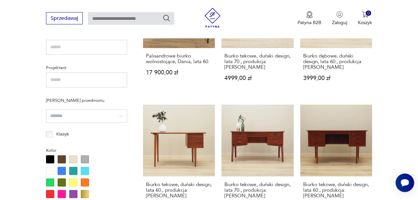
click at [212, 91] on link "Palisandrowe biurko wolnostojące, Dania, lata 60. 17 900,00 zł" at bounding box center [179, 35] width 72 height 118
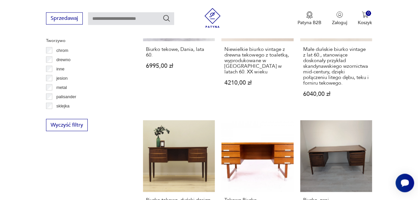
scroll to position [793, 0]
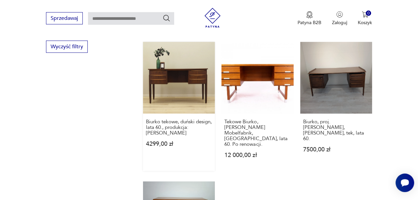
click at [181, 82] on link "Biurko tekowe, duński design, lata 60., produkcja: Dania 4299,00 zł" at bounding box center [179, 106] width 72 height 129
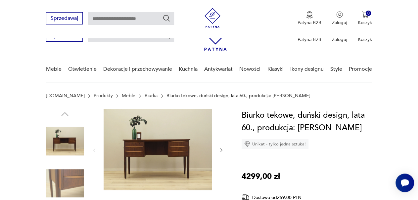
scroll to position [85, 0]
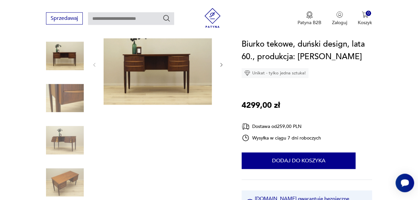
click at [77, 136] on img at bounding box center [65, 141] width 38 height 38
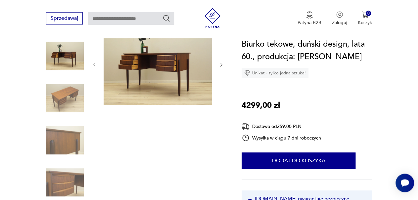
click at [221, 66] on icon "button" at bounding box center [221, 64] width 5 height 5
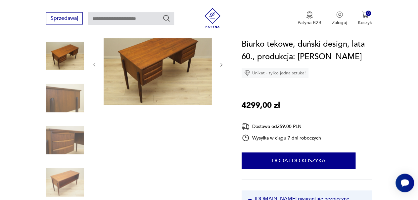
click at [221, 66] on icon "button" at bounding box center [221, 64] width 5 height 5
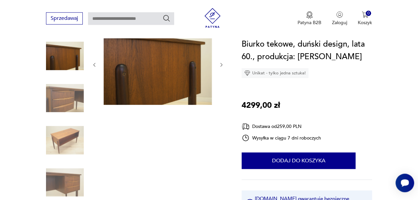
click at [221, 66] on icon "button" at bounding box center [221, 64] width 5 height 5
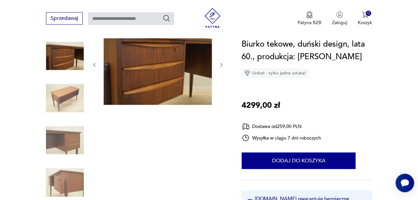
click at [221, 66] on icon "button" at bounding box center [221, 64] width 5 height 5
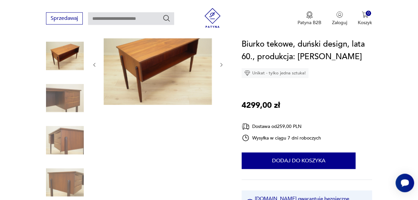
click at [221, 66] on icon "button" at bounding box center [221, 64] width 5 height 5
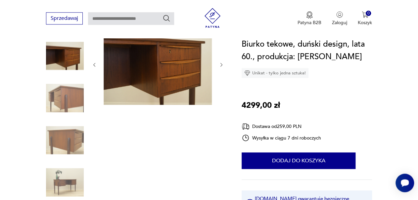
click at [221, 66] on icon "button" at bounding box center [221, 64] width 5 height 5
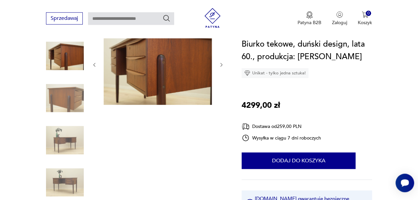
click at [221, 66] on icon "button" at bounding box center [221, 64] width 5 height 5
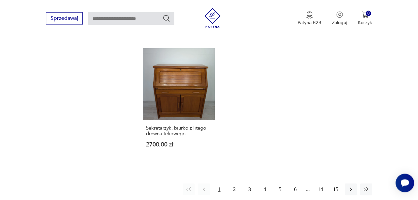
scroll to position [937, 0]
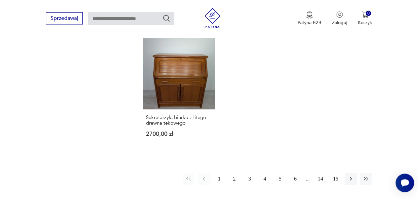
click at [235, 173] on button "2" at bounding box center [235, 179] width 12 height 12
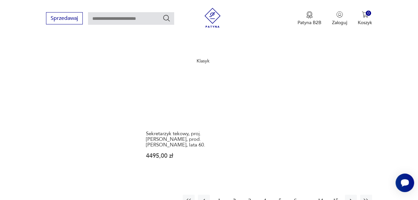
scroll to position [917, 0]
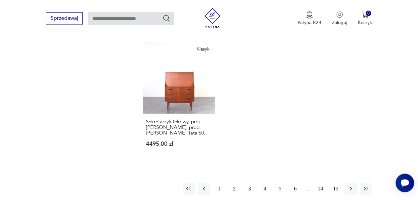
click at [250, 183] on button "3" at bounding box center [250, 189] width 12 height 12
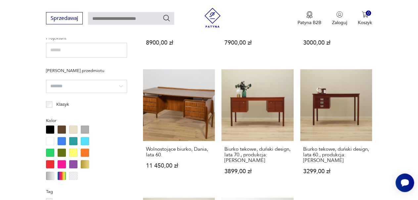
scroll to position [482, 0]
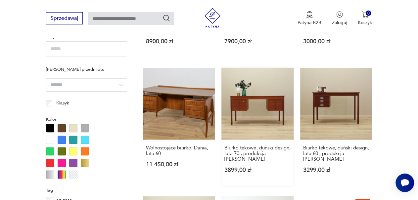
click at [262, 106] on link "Biurko tekowe, duński design, lata 70., produkcja: Dania 3899,00 zł" at bounding box center [258, 127] width 72 height 118
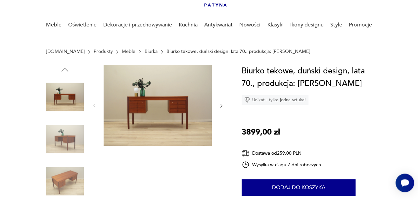
scroll to position [56, 0]
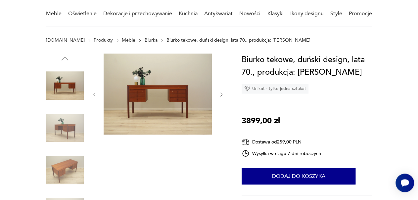
click at [66, 128] on img at bounding box center [65, 128] width 38 height 38
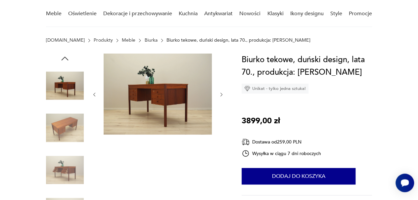
click at [63, 162] on img at bounding box center [65, 170] width 38 height 38
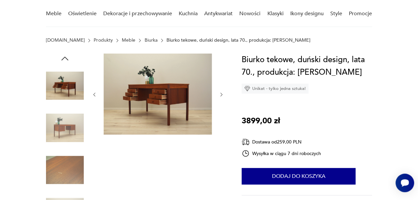
click at [61, 134] on img at bounding box center [65, 128] width 38 height 38
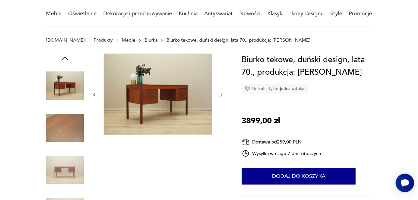
click at [62, 175] on img at bounding box center [65, 170] width 38 height 38
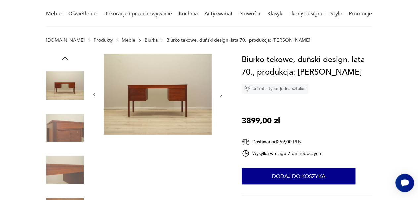
click at [62, 173] on img at bounding box center [65, 170] width 38 height 38
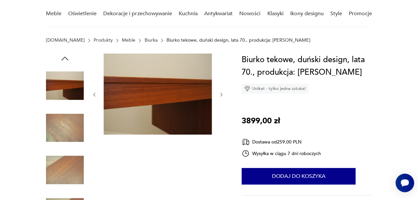
click at [223, 95] on icon "button" at bounding box center [221, 94] width 5 height 5
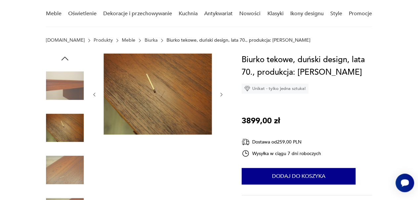
click at [223, 95] on icon "button" at bounding box center [221, 94] width 5 height 5
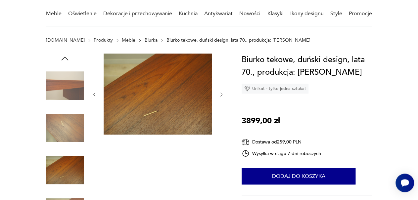
click at [223, 95] on icon "button" at bounding box center [221, 94] width 5 height 5
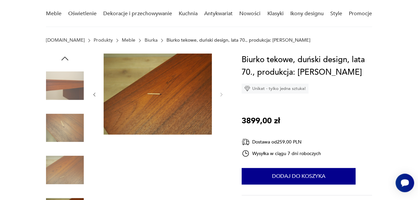
click at [65, 57] on icon "button" at bounding box center [65, 59] width 7 height 4
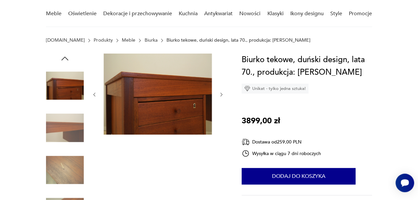
click at [65, 57] on icon "button" at bounding box center [65, 59] width 7 height 4
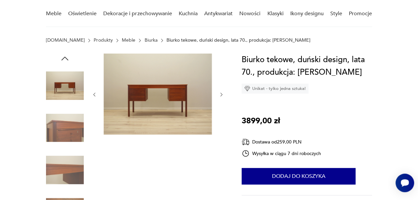
click at [65, 57] on icon "button" at bounding box center [65, 59] width 7 height 4
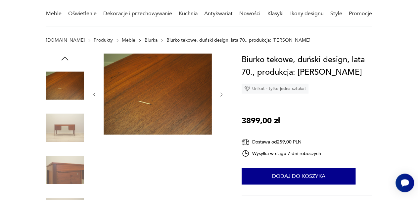
click at [65, 57] on icon "button" at bounding box center [65, 59] width 7 height 4
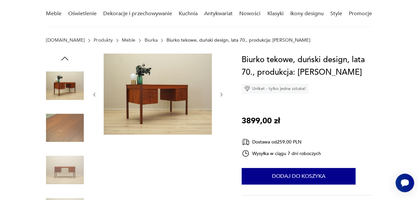
click at [65, 57] on icon "button" at bounding box center [65, 59] width 7 height 4
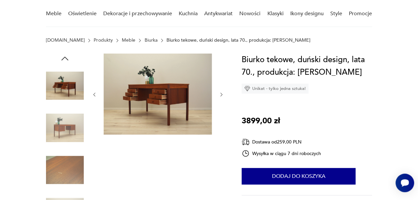
click at [170, 95] on img at bounding box center [158, 94] width 108 height 81
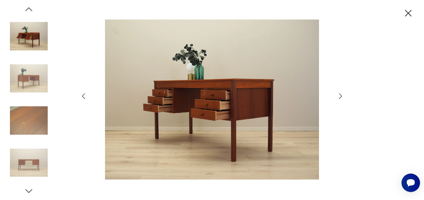
click at [340, 98] on icon "button" at bounding box center [341, 96] width 8 height 8
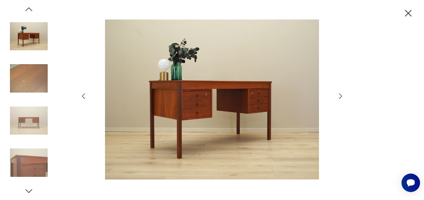
click at [340, 98] on icon "button" at bounding box center [341, 96] width 8 height 8
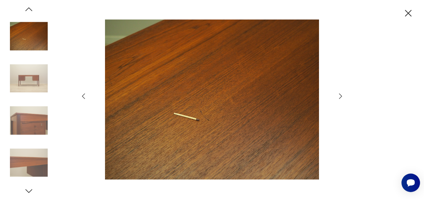
click at [340, 98] on icon "button" at bounding box center [341, 96] width 8 height 8
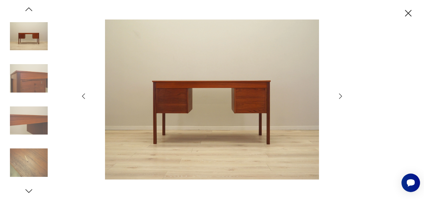
click at [339, 100] on icon "button" at bounding box center [341, 96] width 8 height 8
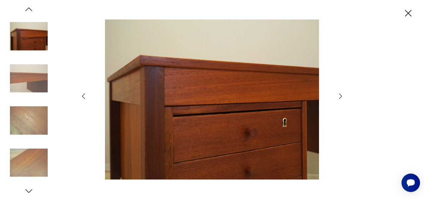
click at [339, 100] on icon "button" at bounding box center [341, 96] width 8 height 8
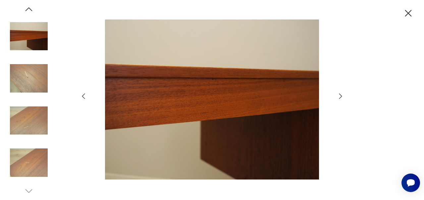
click at [339, 100] on icon "button" at bounding box center [341, 96] width 8 height 8
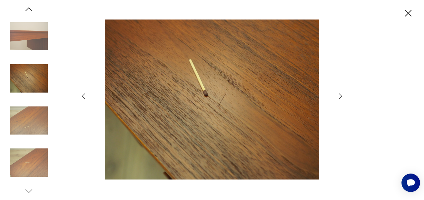
click at [339, 100] on icon "button" at bounding box center [341, 96] width 8 height 8
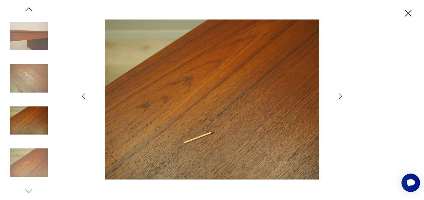
click at [339, 100] on icon "button" at bounding box center [341, 96] width 8 height 8
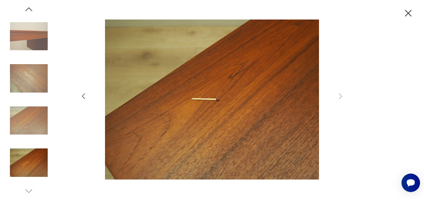
click at [86, 93] on icon "button" at bounding box center [83, 96] width 8 height 8
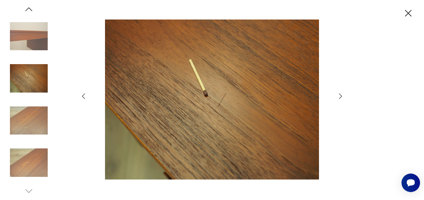
click at [86, 93] on icon "button" at bounding box center [83, 96] width 8 height 8
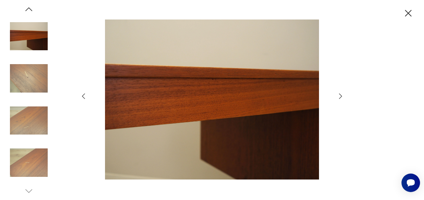
click at [86, 93] on icon "button" at bounding box center [83, 96] width 8 height 8
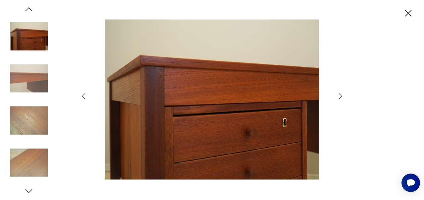
click at [86, 93] on icon "button" at bounding box center [83, 96] width 8 height 8
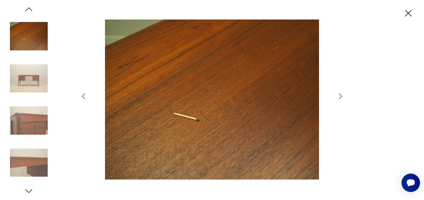
click at [86, 93] on icon "button" at bounding box center [83, 96] width 8 height 8
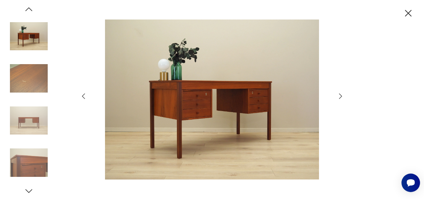
click at [86, 93] on icon "button" at bounding box center [83, 96] width 8 height 8
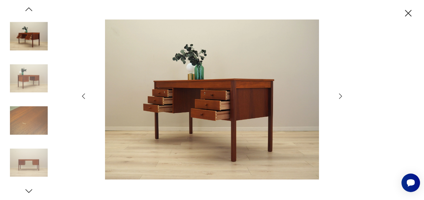
click at [86, 93] on icon "button" at bounding box center [83, 96] width 8 height 8
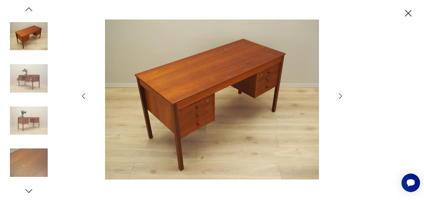
click at [86, 93] on icon "button" at bounding box center [83, 96] width 8 height 8
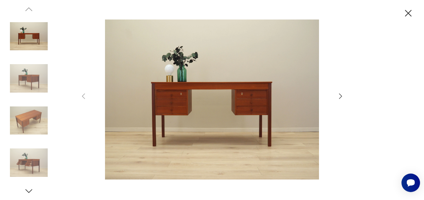
click at [408, 11] on icon "button" at bounding box center [408, 14] width 12 height 12
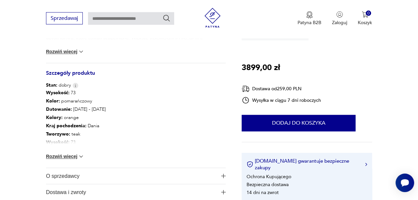
scroll to position [332, 0]
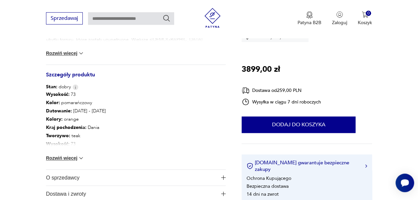
click at [70, 158] on button "Rozwiń więcej" at bounding box center [65, 158] width 38 height 7
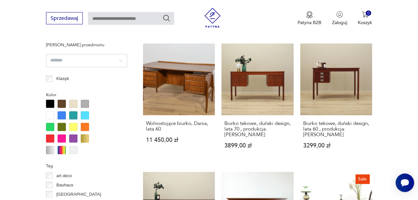
scroll to position [509, 0]
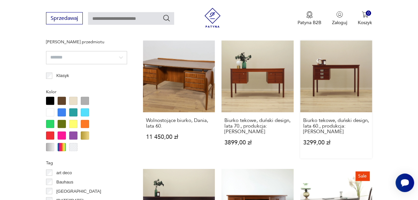
click at [324, 81] on link "Biurko tekowe, duński design, lata 60., produkcja: Dania 3299,00 zł" at bounding box center [336, 100] width 72 height 118
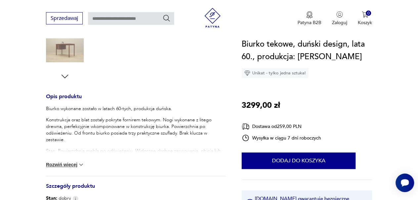
scroll to position [228, 0]
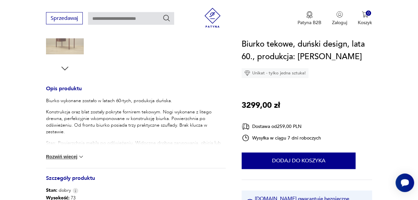
click at [82, 157] on img at bounding box center [81, 157] width 7 height 7
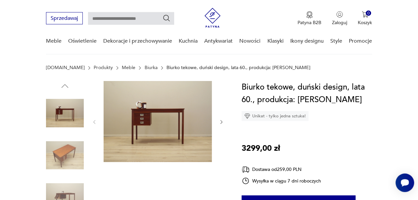
scroll to position [19, 0]
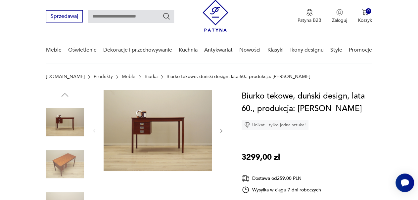
click at [221, 130] on icon "button" at bounding box center [222, 132] width 2 height 4
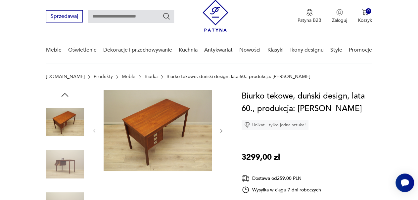
click at [221, 130] on icon "button" at bounding box center [222, 132] width 2 height 4
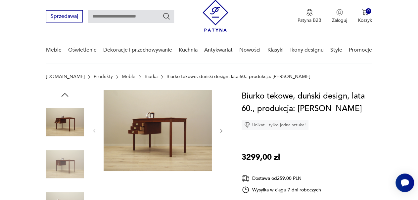
click at [221, 130] on icon "button" at bounding box center [222, 132] width 2 height 4
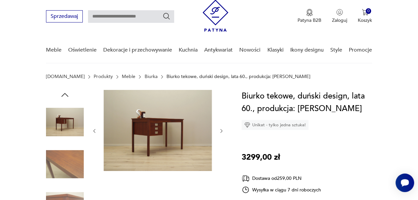
click at [221, 130] on icon "button" at bounding box center [222, 132] width 2 height 4
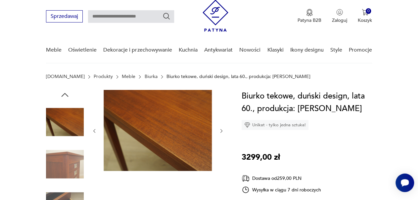
click at [221, 130] on icon "button" at bounding box center [222, 132] width 2 height 4
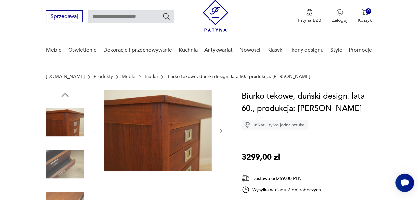
click at [221, 130] on icon "button" at bounding box center [222, 132] width 2 height 4
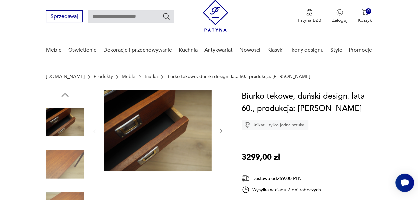
click at [221, 130] on icon "button" at bounding box center [222, 132] width 2 height 4
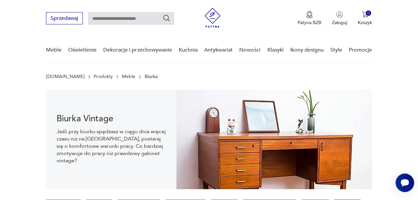
scroll to position [492, 0]
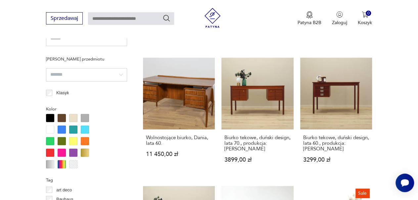
click at [147, 30] on div "Sprzedawaj Patyna B2B Zaloguj 0 Koszyk Twój koszyk ( 0 ) Brak produktów w koszy…" at bounding box center [209, 19] width 418 height 38
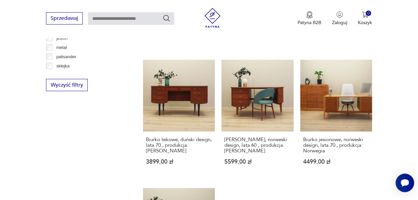
scroll to position [762, 0]
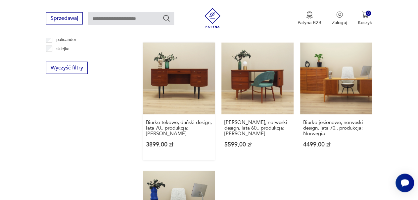
click at [183, 85] on link "Biurko tekowe, duński design, lata 70., produkcja: Dania 3899,00 zł" at bounding box center [179, 101] width 72 height 118
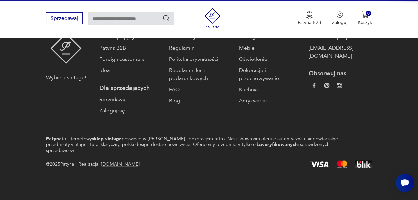
scroll to position [148, 0]
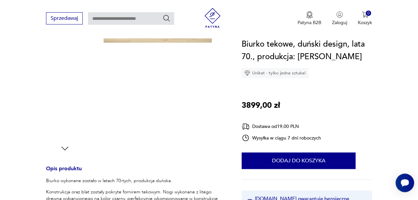
drag, startPoint x: 420, startPoint y: 12, endPoint x: 159, endPoint y: 133, distance: 287.5
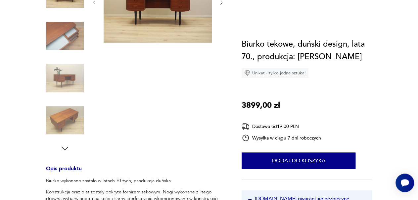
scroll to position [0, 0]
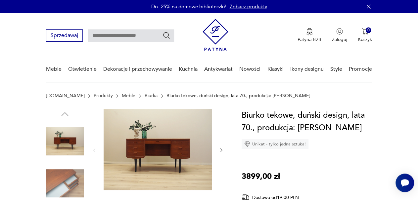
click at [158, 142] on img at bounding box center [158, 149] width 108 height 81
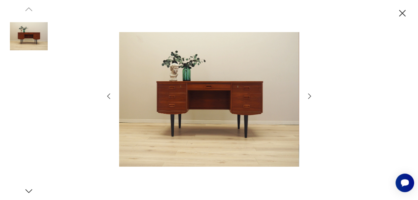
click at [165, 154] on img at bounding box center [209, 100] width 180 height 160
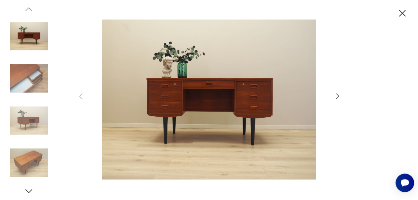
click at [339, 95] on icon "button" at bounding box center [338, 96] width 8 height 8
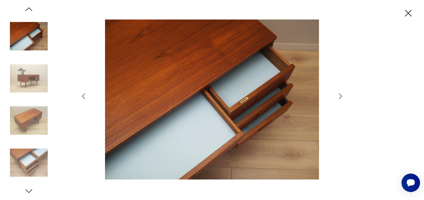
click at [341, 98] on icon "button" at bounding box center [341, 96] width 8 height 8
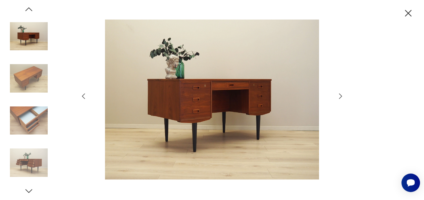
click at [341, 98] on icon "button" at bounding box center [341, 96] width 8 height 8
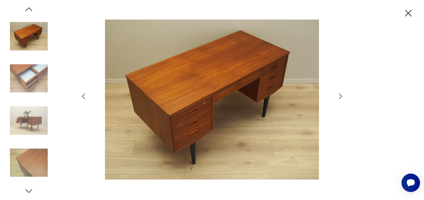
click at [341, 98] on icon "button" at bounding box center [341, 96] width 8 height 8
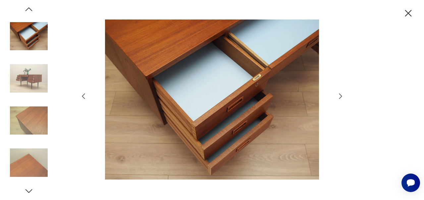
click at [341, 98] on icon "button" at bounding box center [341, 96] width 8 height 8
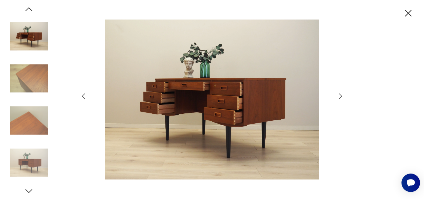
click at [341, 98] on icon "button" at bounding box center [341, 96] width 8 height 8
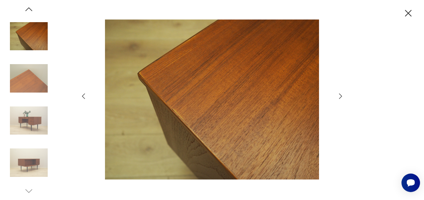
click at [341, 98] on icon "button" at bounding box center [341, 96] width 8 height 8
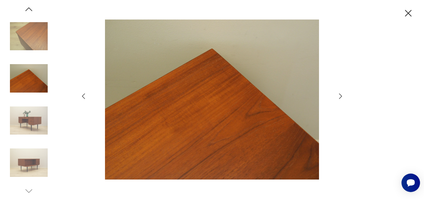
click at [341, 98] on icon "button" at bounding box center [341, 96] width 8 height 8
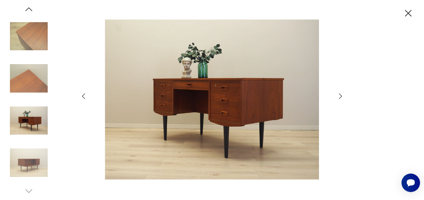
click at [341, 98] on icon "button" at bounding box center [341, 96] width 8 height 8
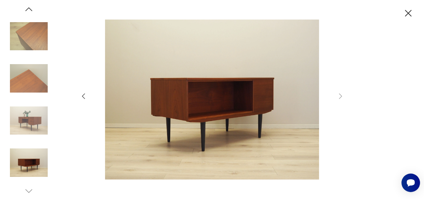
click at [83, 97] on icon "button" at bounding box center [83, 96] width 8 height 8
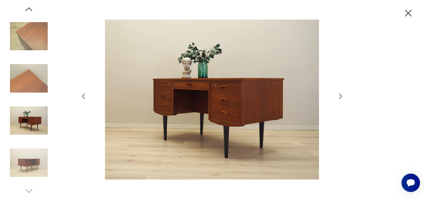
click at [409, 14] on icon "button" at bounding box center [408, 14] width 12 height 12
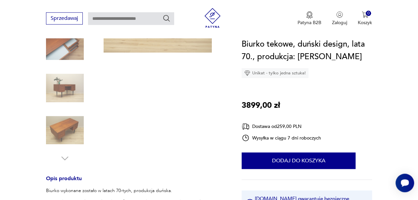
scroll to position [376, 0]
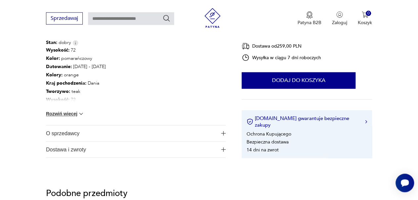
click at [82, 112] on img at bounding box center [81, 114] width 7 height 7
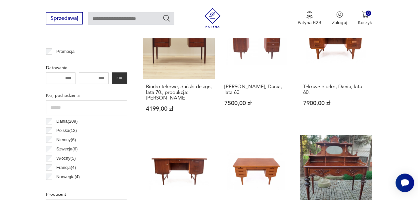
scroll to position [316, 0]
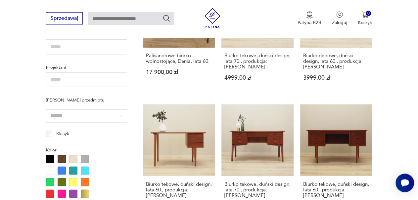
scroll to position [470, 0]
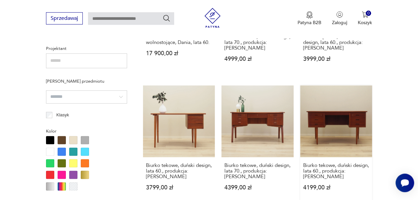
click at [326, 121] on link "Biurko tekowe, duński design, lata 60., produkcja: [PERSON_NAME] 4199,00 zł" at bounding box center [336, 144] width 72 height 118
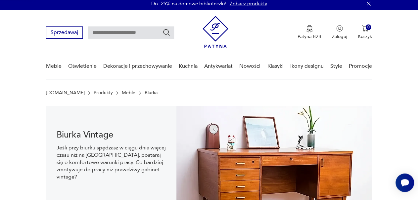
scroll to position [0, 0]
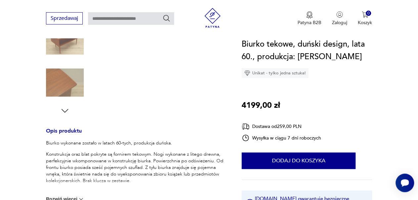
scroll to position [22, 0]
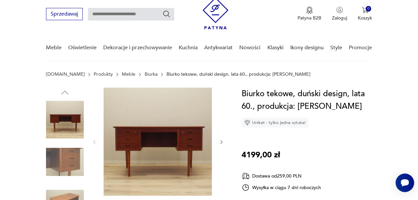
click at [221, 145] on icon "button" at bounding box center [221, 142] width 5 height 5
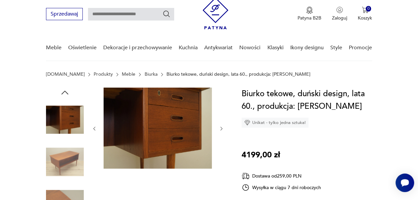
click at [219, 128] on icon "button" at bounding box center [221, 128] width 5 height 5
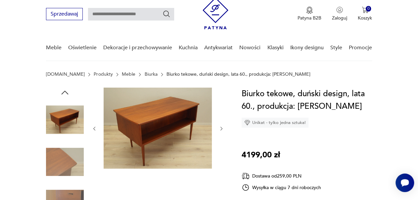
click at [219, 128] on icon "button" at bounding box center [221, 128] width 5 height 5
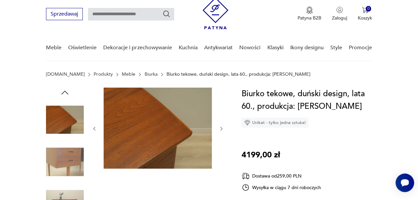
click at [219, 128] on icon "button" at bounding box center [221, 128] width 5 height 5
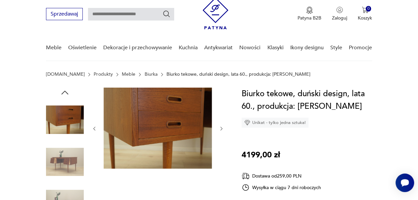
click at [219, 128] on icon "button" at bounding box center [221, 128] width 5 height 5
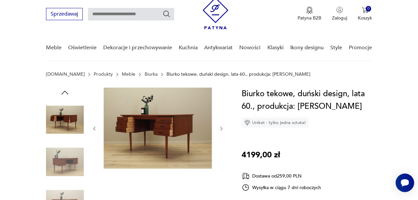
click at [219, 128] on icon "button" at bounding box center [221, 128] width 5 height 5
